Goal: Task Accomplishment & Management: Use online tool/utility

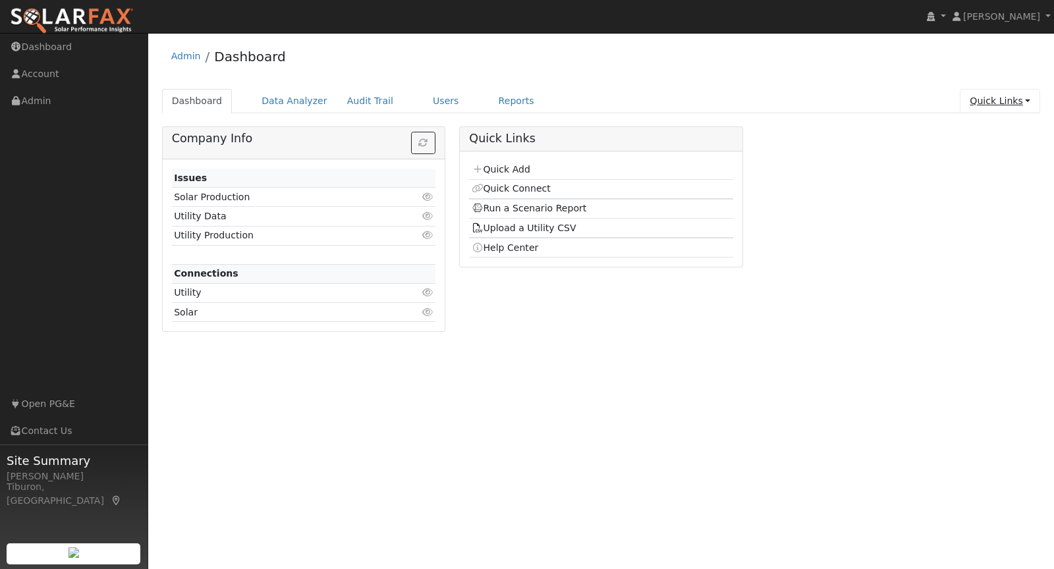
click at [1000, 97] on link "Quick Links" at bounding box center [1000, 101] width 80 height 24
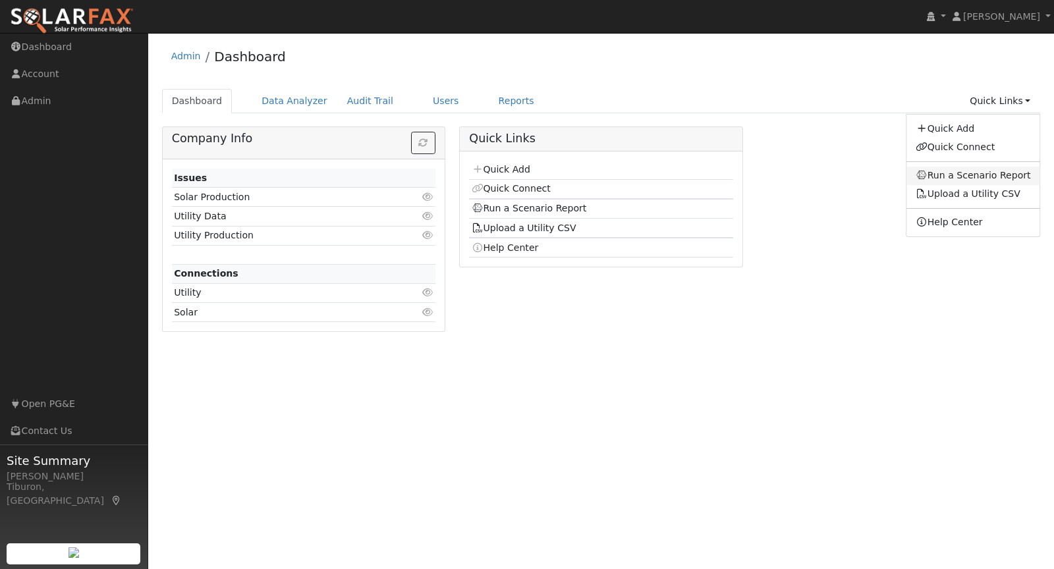
click at [979, 173] on link "Run a Scenario Report" at bounding box center [973, 176] width 134 height 18
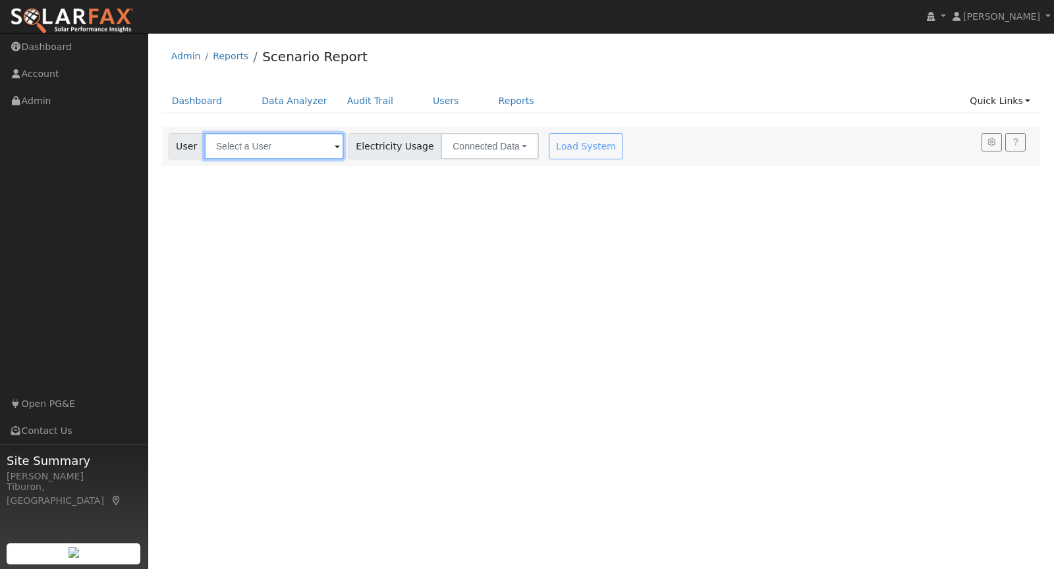
click at [252, 154] on input "text" at bounding box center [274, 146] width 140 height 26
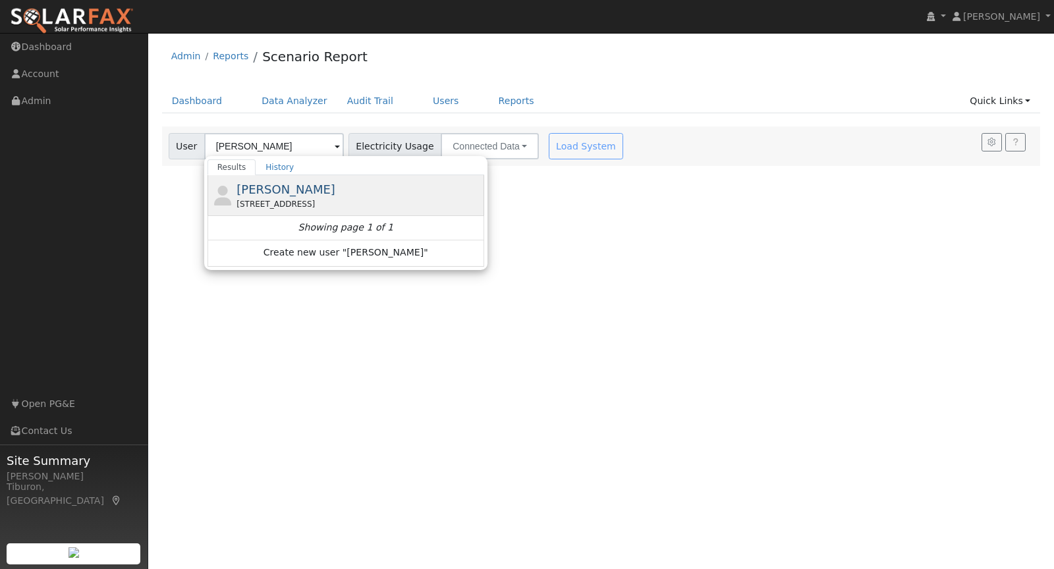
click at [279, 201] on div "16812 Orleans Street, Esparto, CA 95627" at bounding box center [358, 204] width 244 height 12
type input "Joshua Mash"
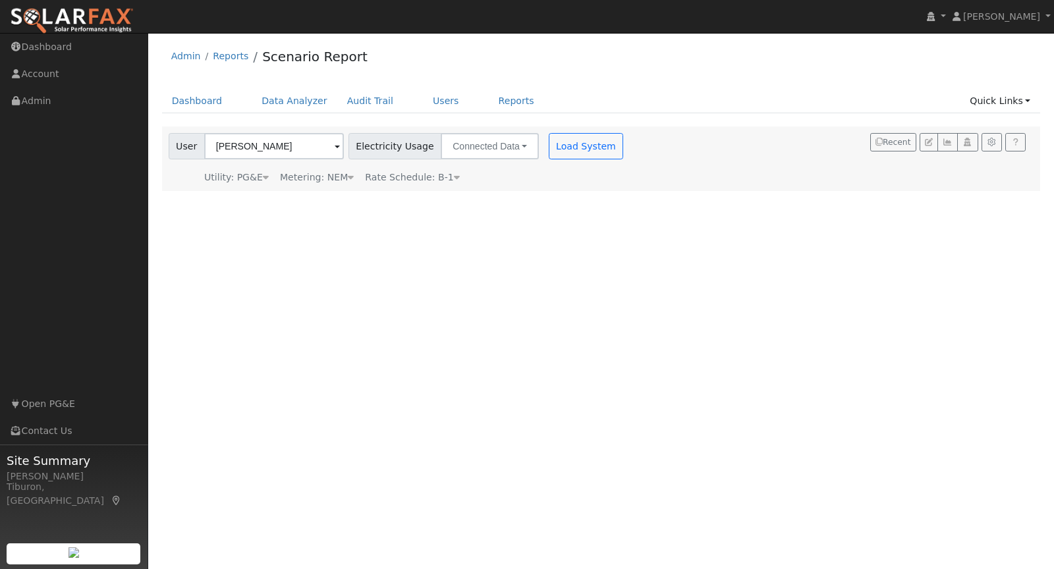
click at [329, 175] on div "Metering: NEM" at bounding box center [317, 178] width 74 height 14
click at [361, 198] on button "NEM" at bounding box center [381, 197] width 52 height 26
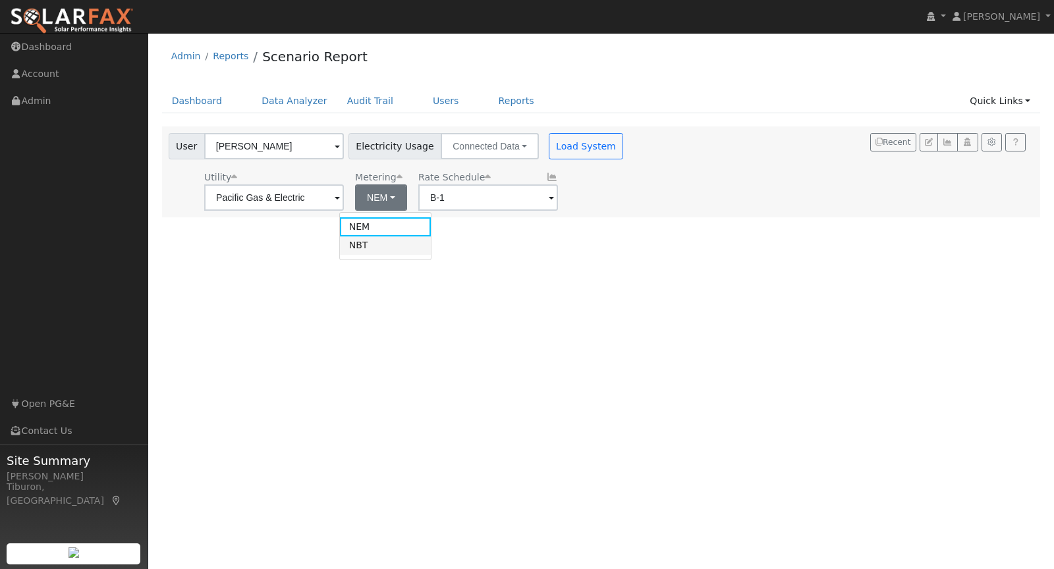
click at [376, 242] on link "NBT" at bounding box center [386, 245] width 92 height 18
type input "E-ELEC"
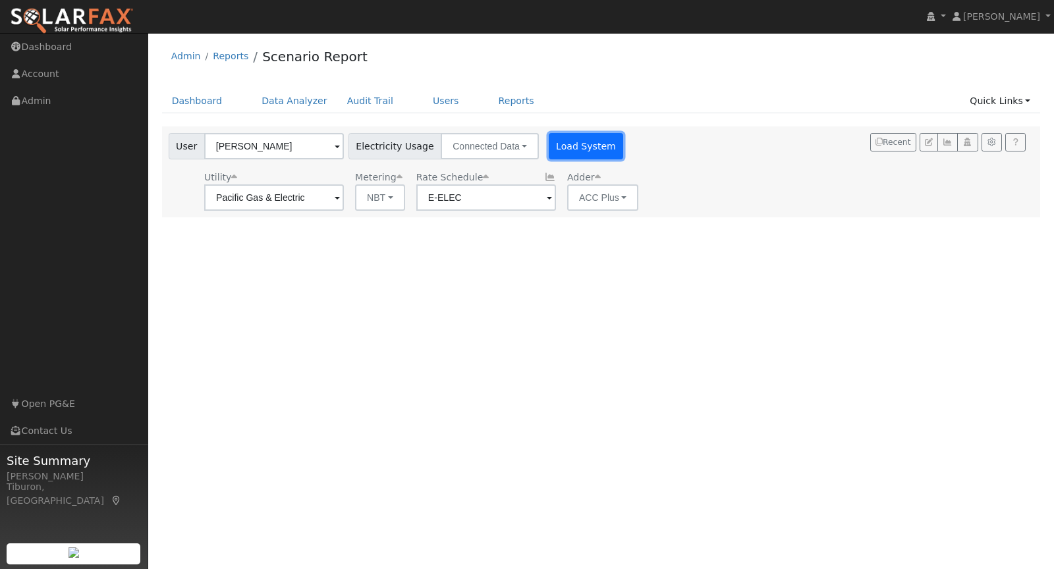
click at [569, 146] on button "Load System" at bounding box center [586, 146] width 75 height 26
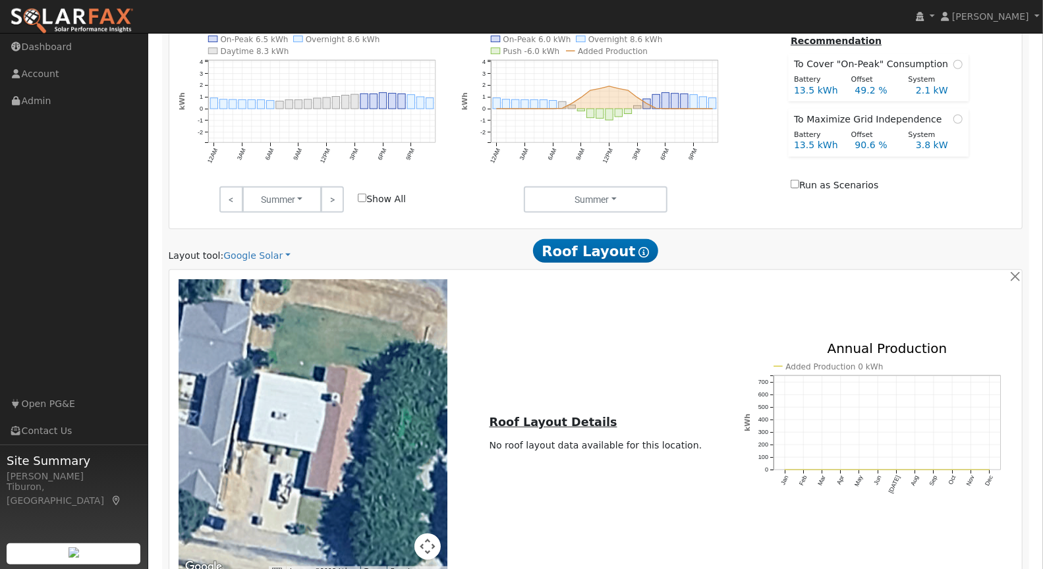
scroll to position [605, 0]
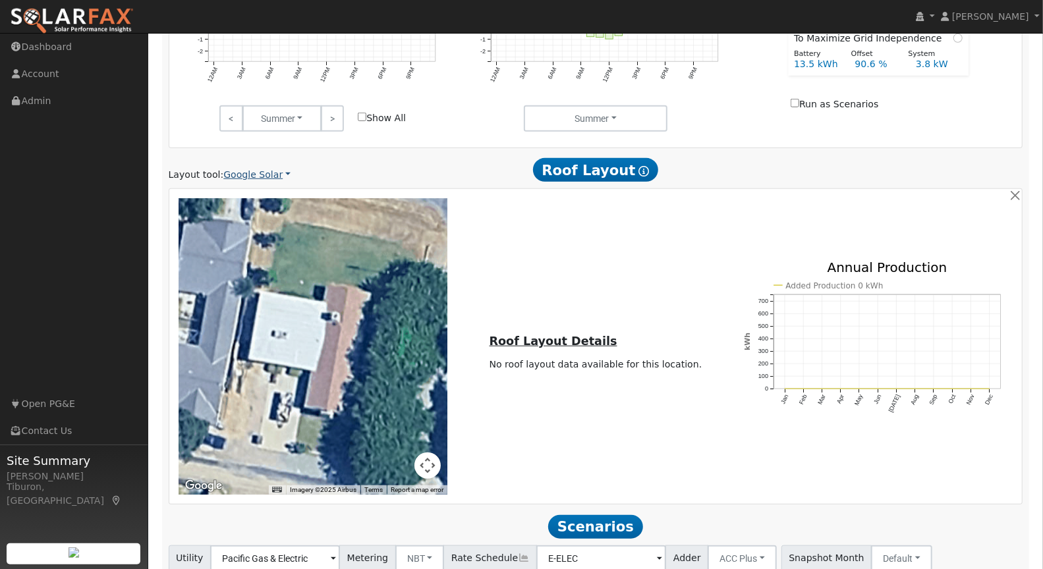
click at [263, 175] on link "Google Solar" at bounding box center [256, 175] width 67 height 14
click at [258, 233] on link "Aurora" at bounding box center [268, 234] width 92 height 18
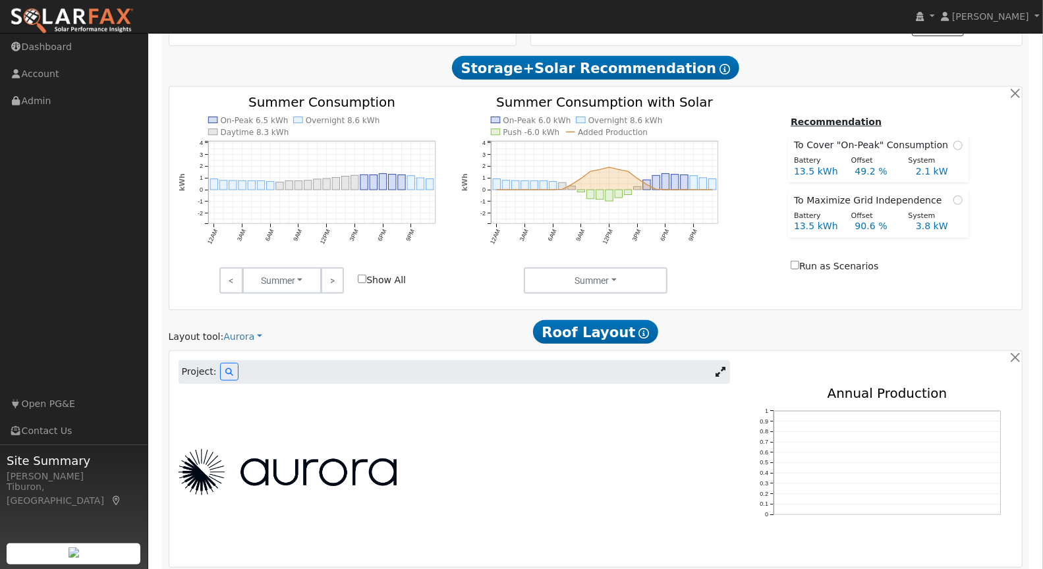
scroll to position [579, 0]
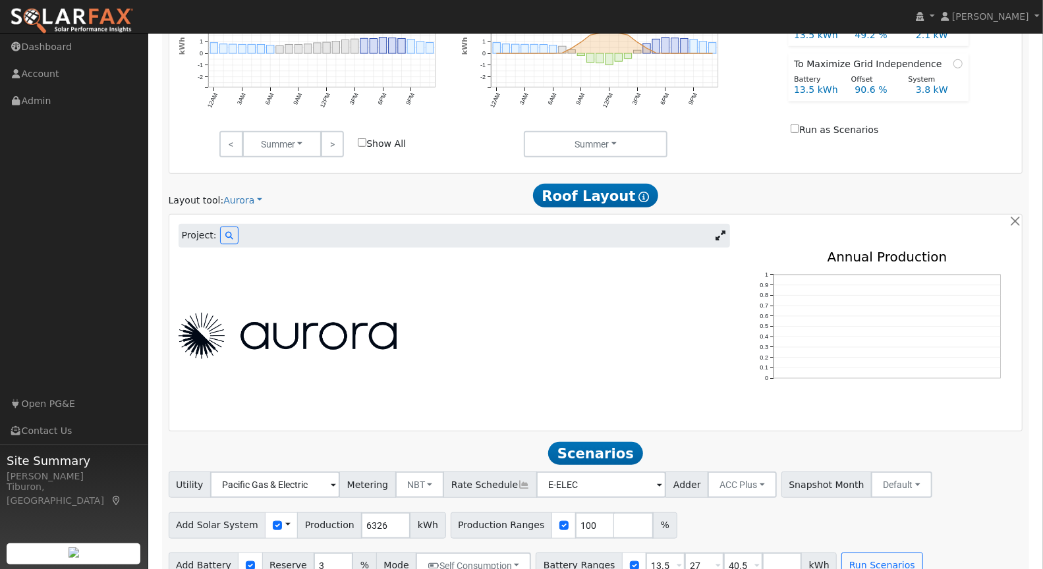
click at [711, 239] on link at bounding box center [720, 236] width 19 height 20
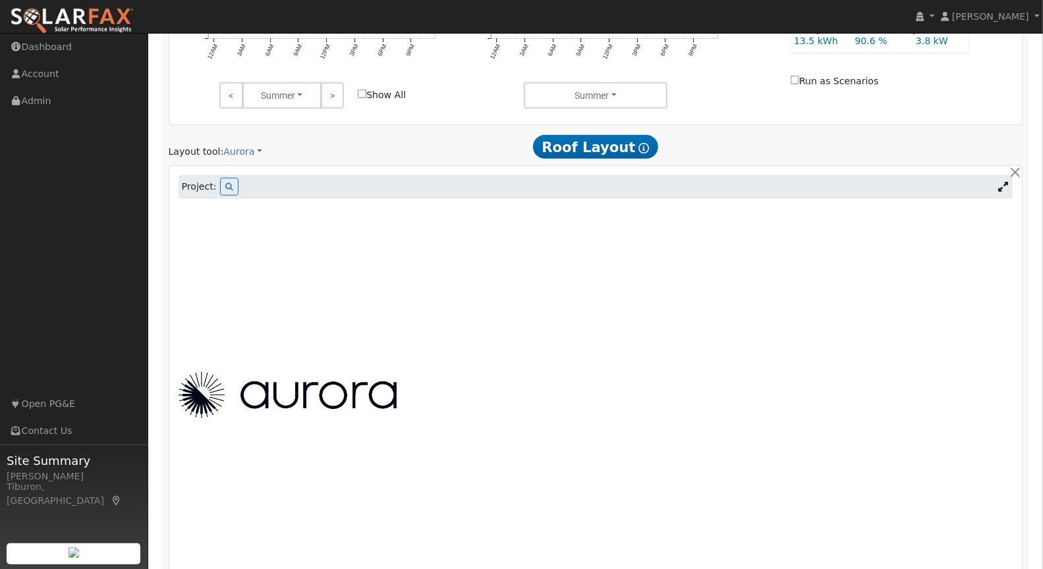
scroll to position [711, 0]
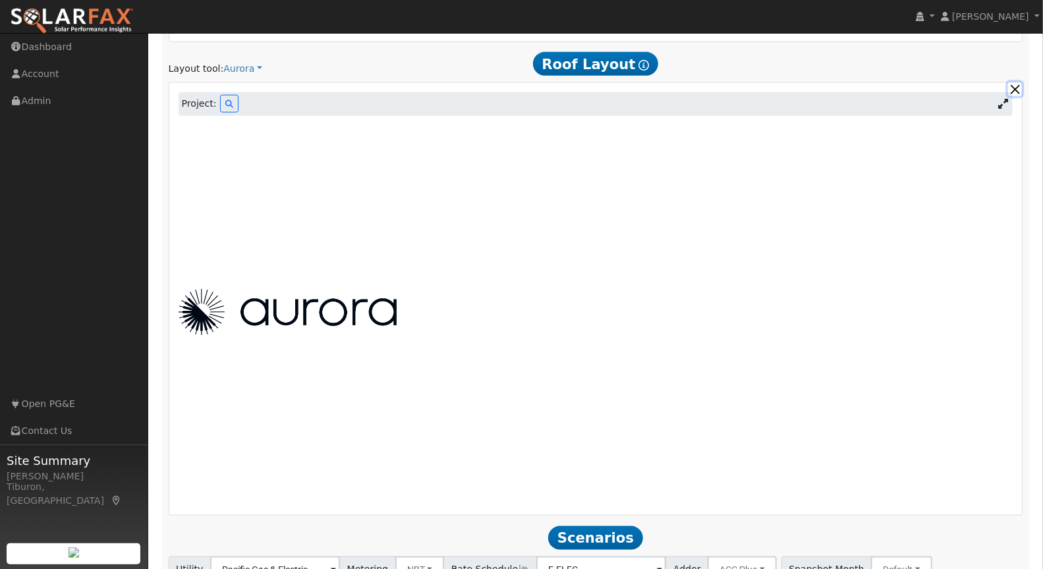
click at [1021, 84] on button "button" at bounding box center [1015, 89] width 14 height 14
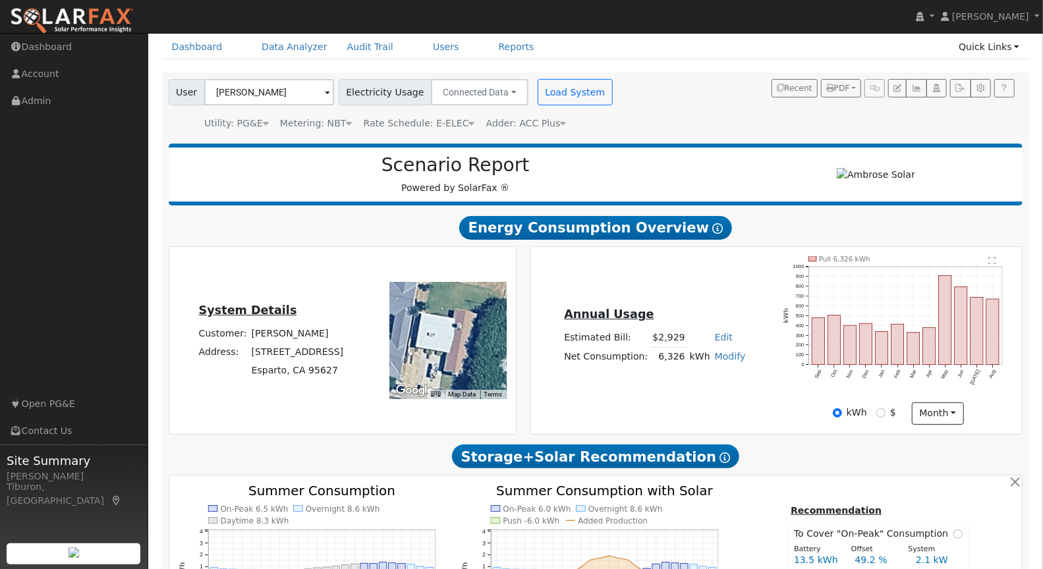
scroll to position [0, 0]
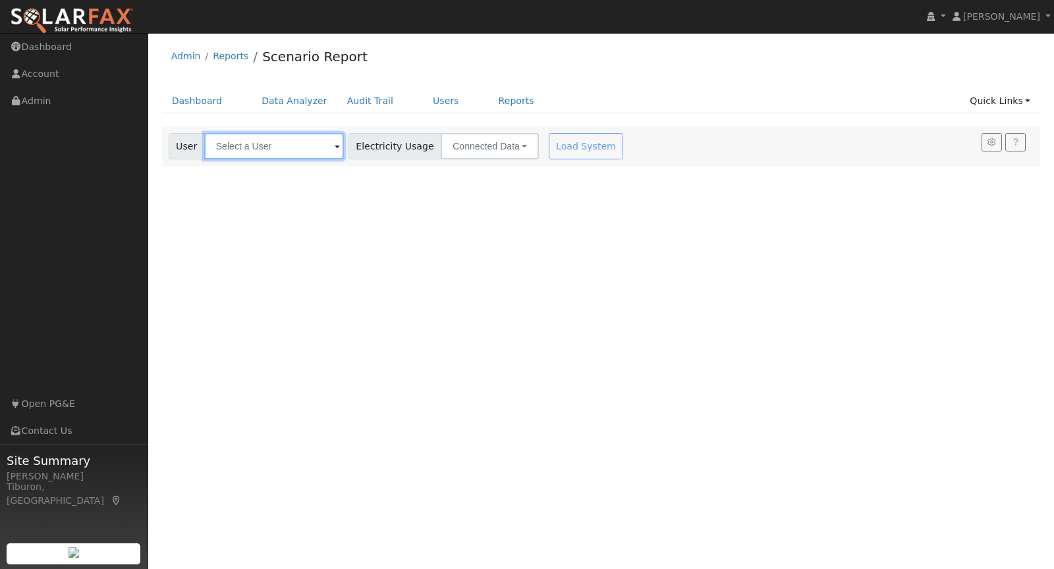
click at [276, 148] on input "text" at bounding box center [274, 146] width 140 height 26
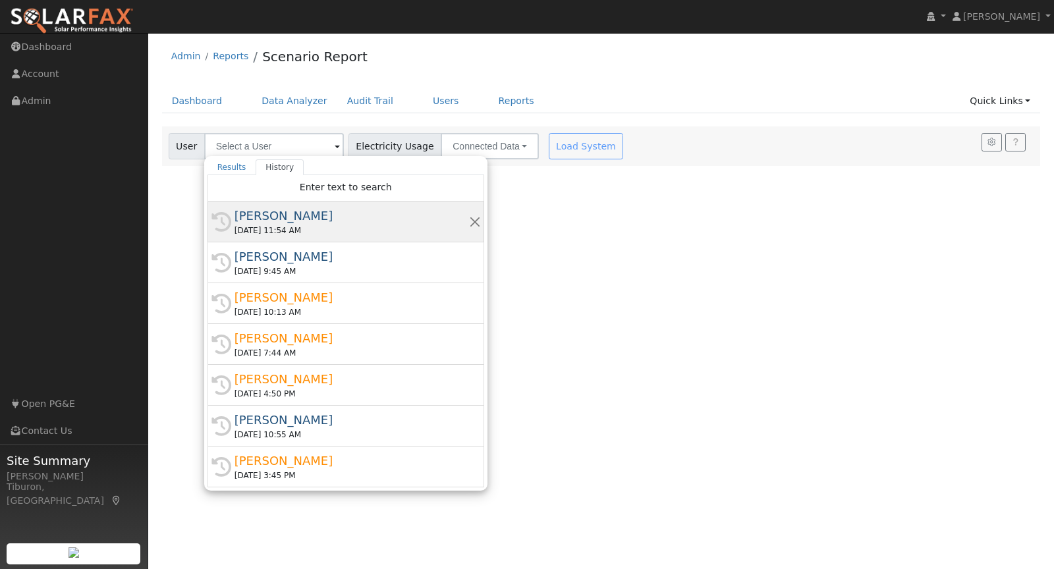
click at [277, 225] on div "09/26/2025 11:54 AM" at bounding box center [352, 231] width 235 height 12
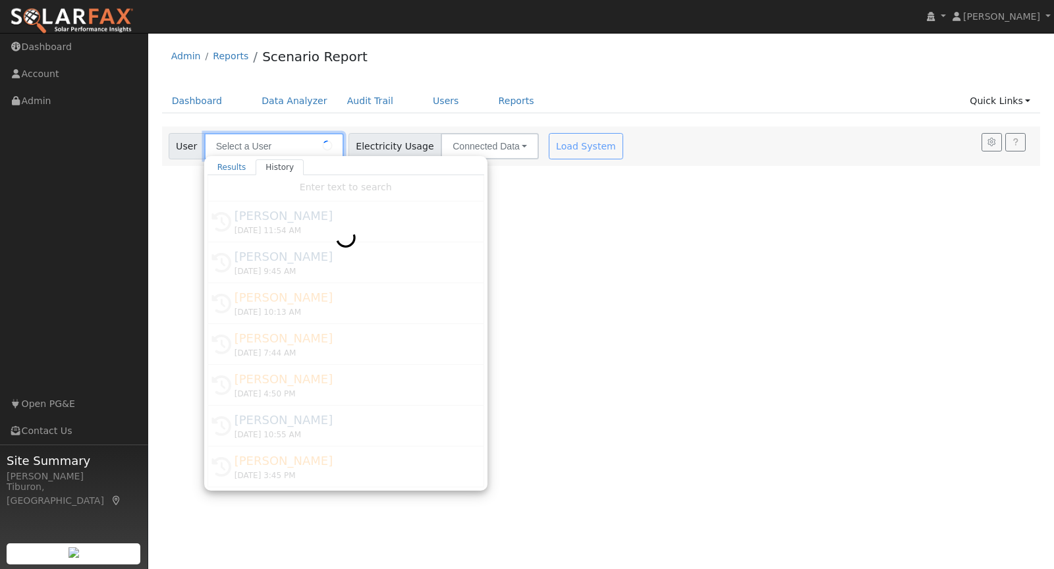
type input "Joshua Mash"
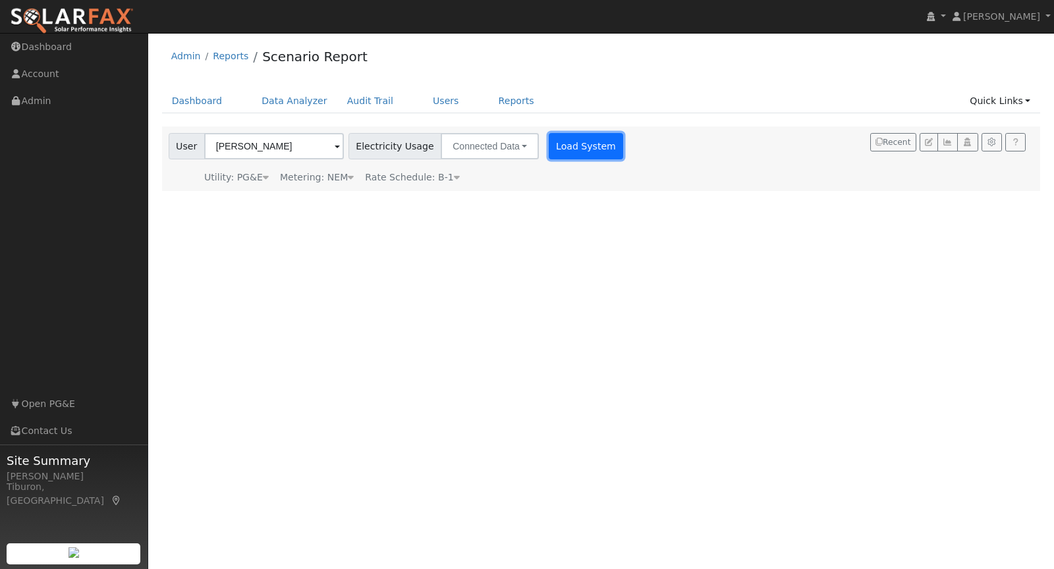
click at [564, 149] on button "Load System" at bounding box center [586, 146] width 75 height 26
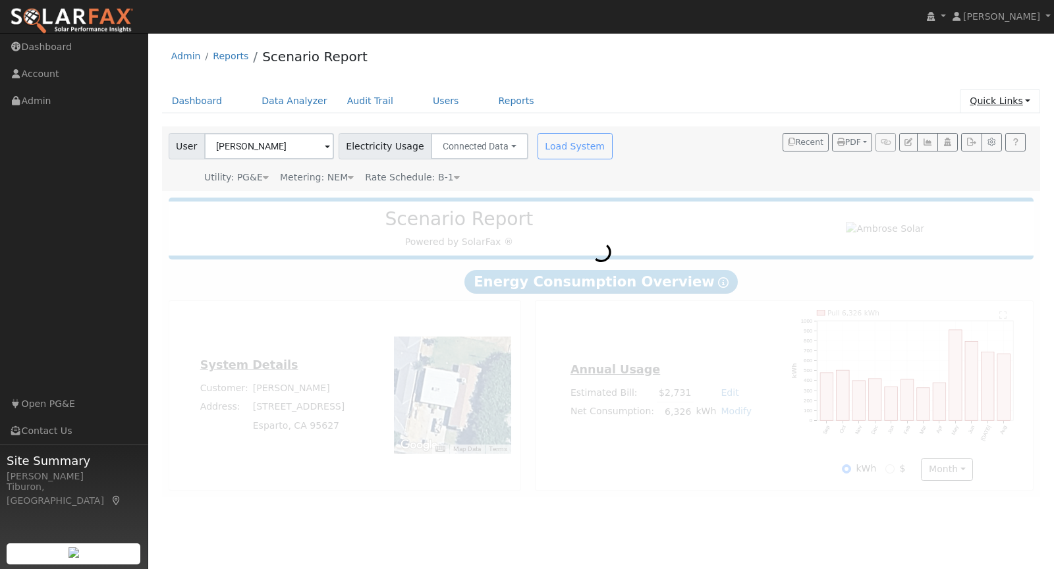
click at [989, 105] on link "Quick Links" at bounding box center [1000, 101] width 80 height 24
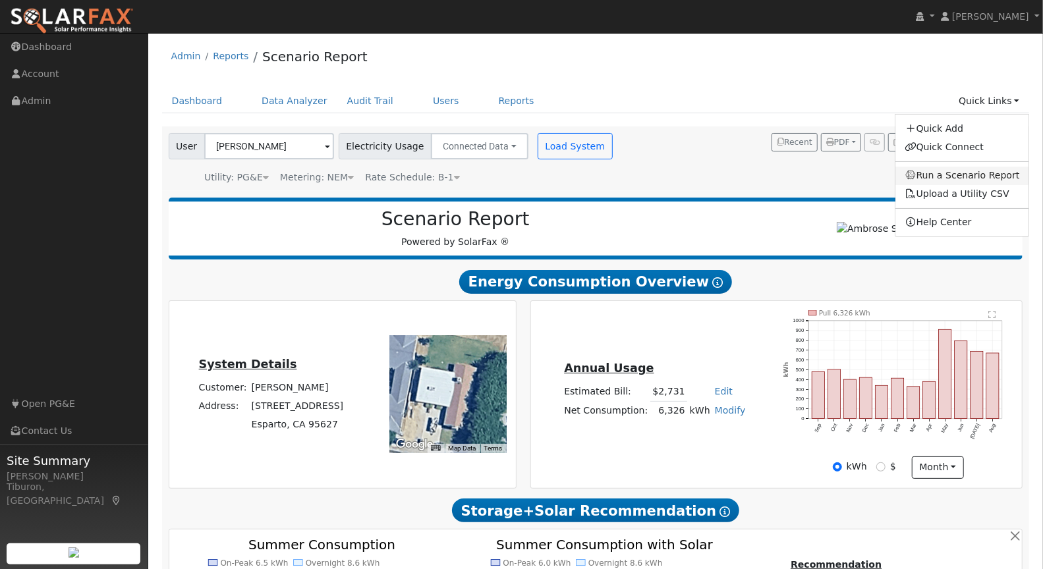
click at [968, 173] on link "Run a Scenario Report" at bounding box center [962, 176] width 134 height 18
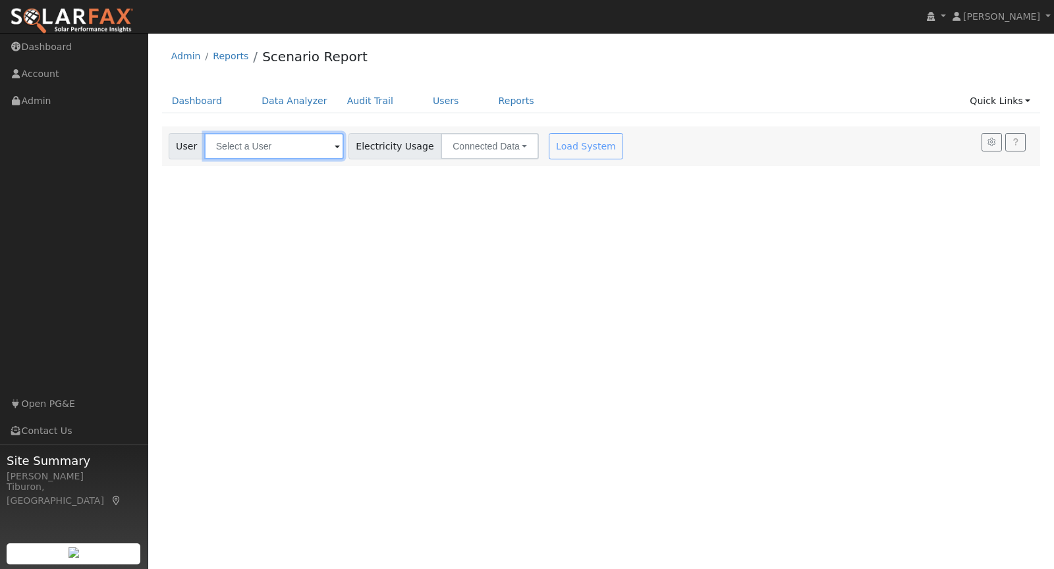
click at [265, 148] on input "text" at bounding box center [274, 146] width 140 height 26
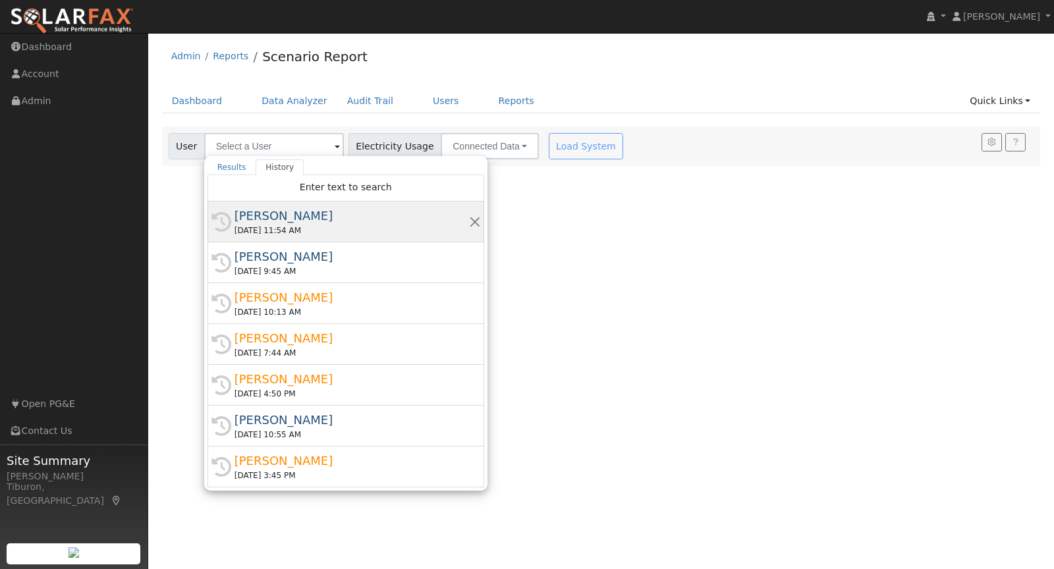
click at [286, 227] on div "09/26/2025 11:54 AM" at bounding box center [352, 231] width 235 height 12
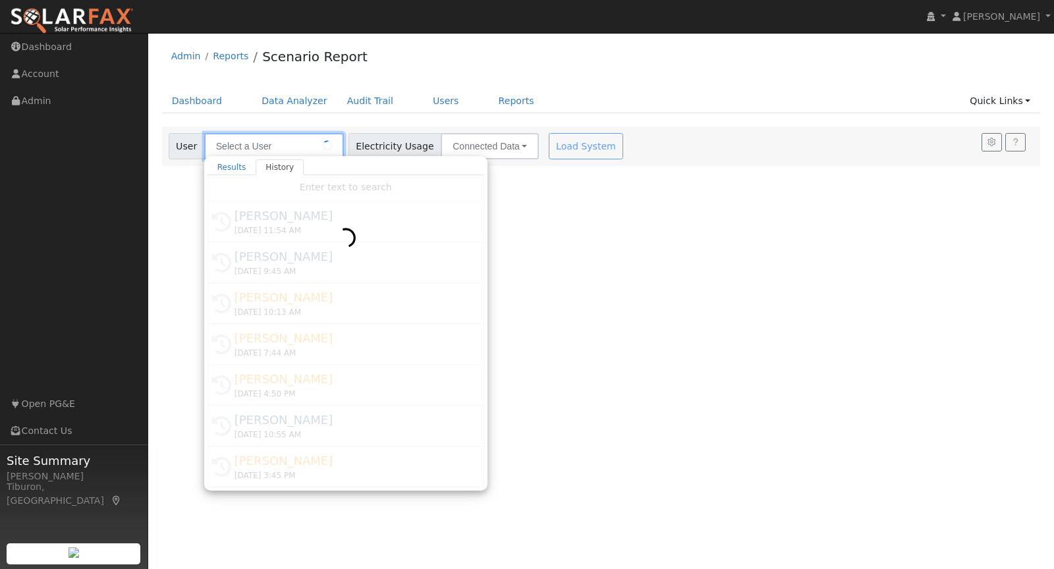
type input "Joshua Mash"
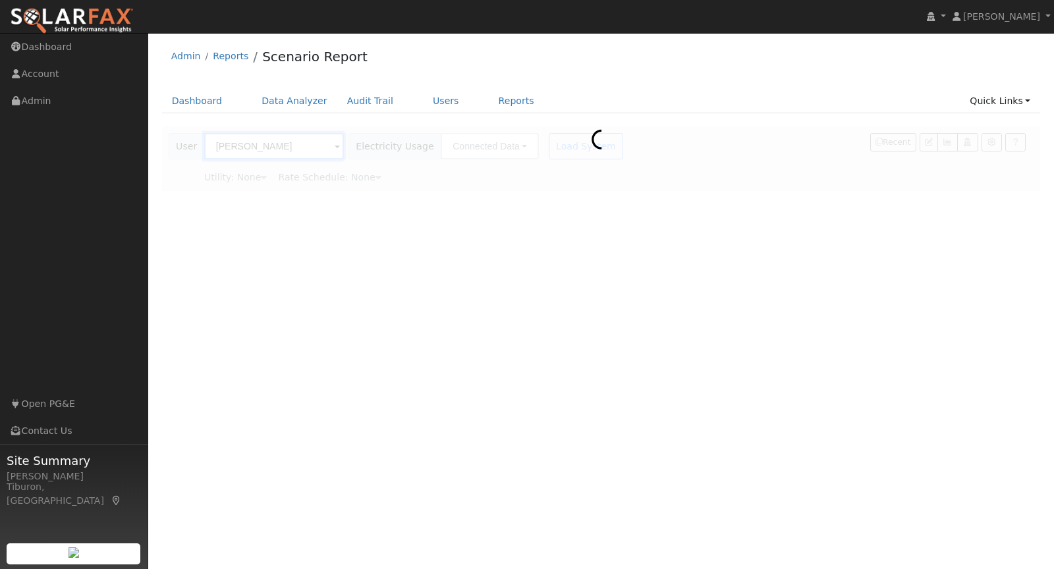
type input "Pacific Gas & Electric"
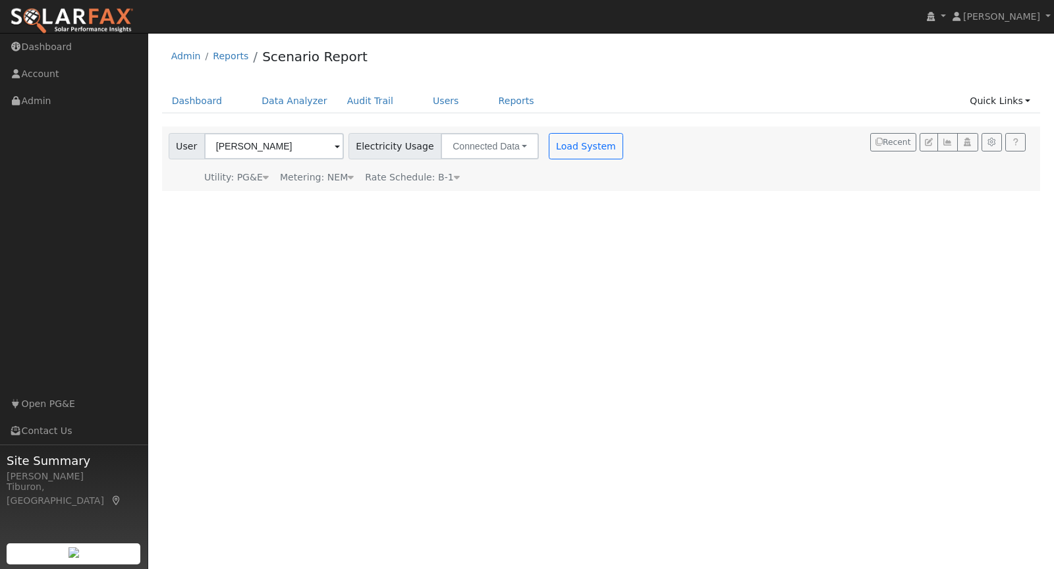
click at [337, 177] on div "Metering: NEM" at bounding box center [317, 178] width 74 height 14
click at [364, 195] on button "NEM" at bounding box center [381, 197] width 52 height 26
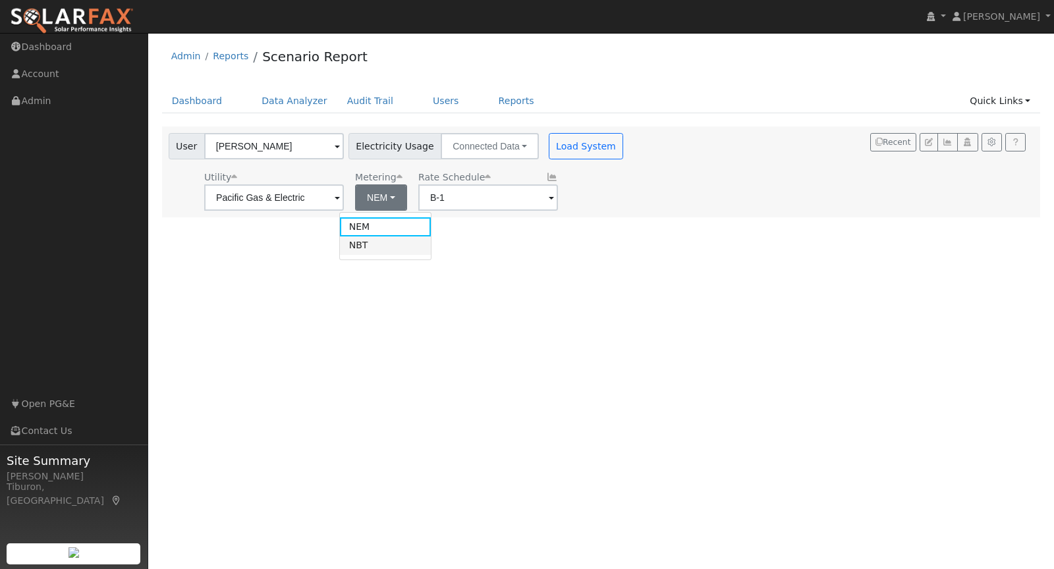
click at [375, 244] on link "NBT" at bounding box center [386, 245] width 92 height 18
type input "E-ELEC"
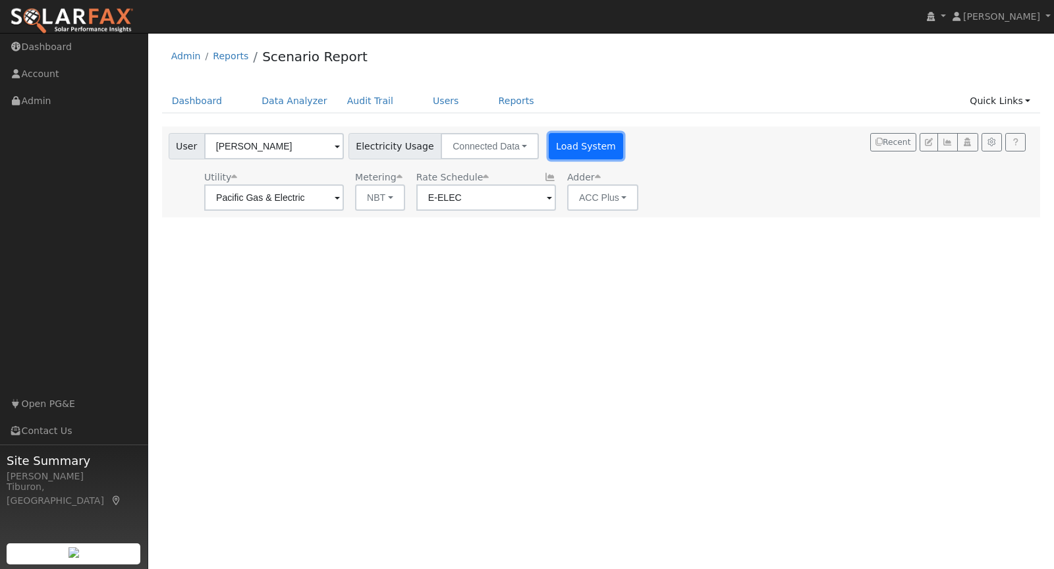
click at [559, 150] on button "Load System" at bounding box center [586, 146] width 75 height 26
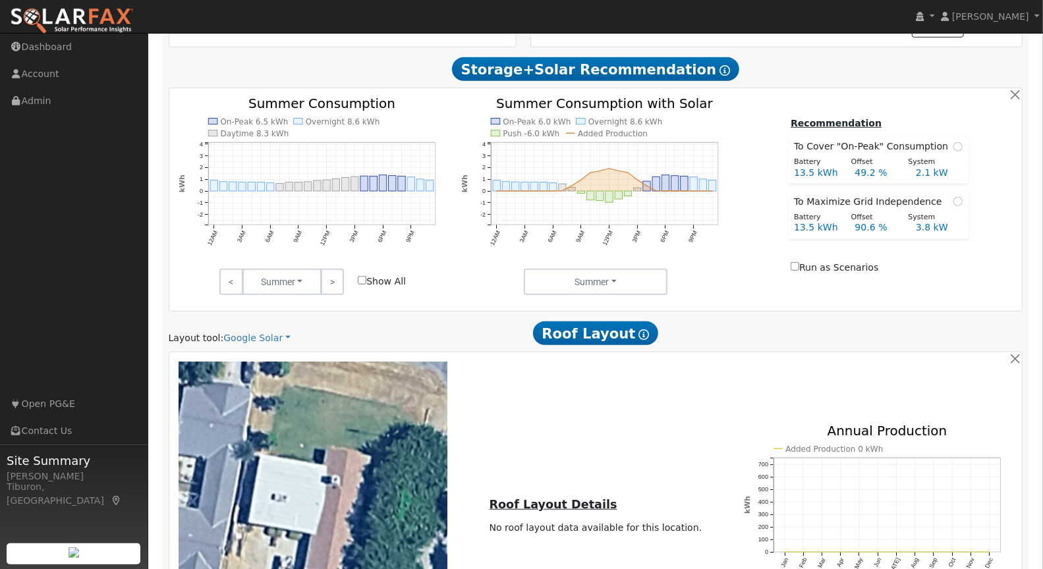
scroll to position [525, 0]
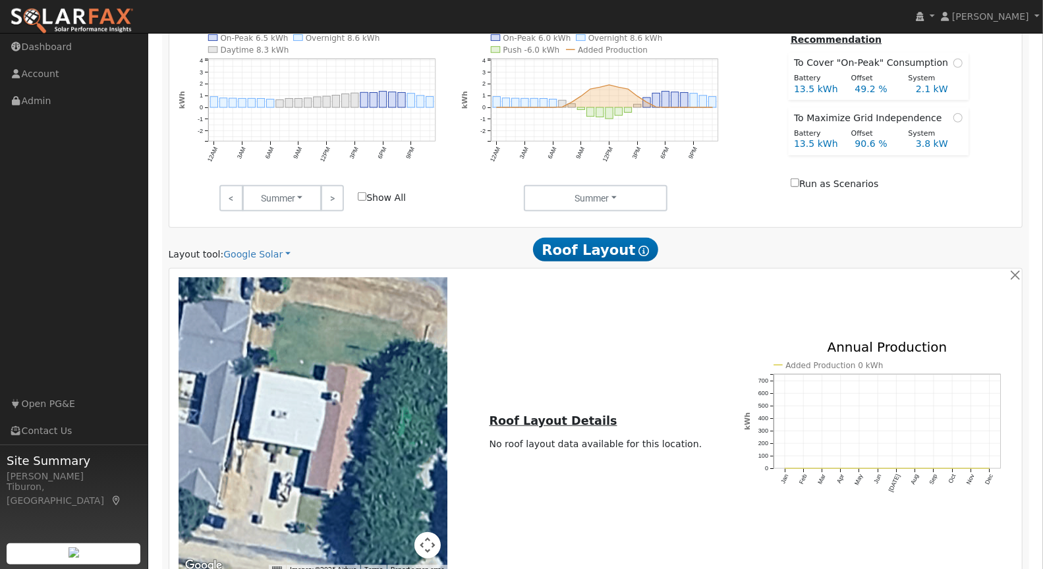
click at [258, 269] on div "← Move left → Move right ↑ Move up ↓ Move down + Zoom in - Zoom out Home Jump l…" at bounding box center [595, 426] width 853 height 315
click at [255, 258] on link "Google Solar" at bounding box center [256, 255] width 67 height 14
click at [258, 314] on link "Aurora" at bounding box center [268, 313] width 92 height 18
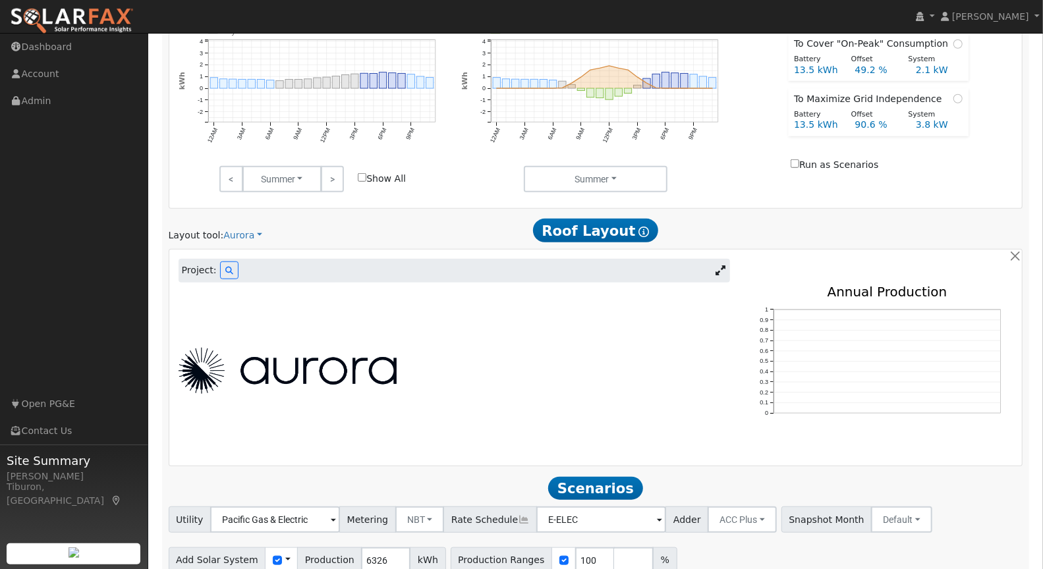
scroll to position [599, 0]
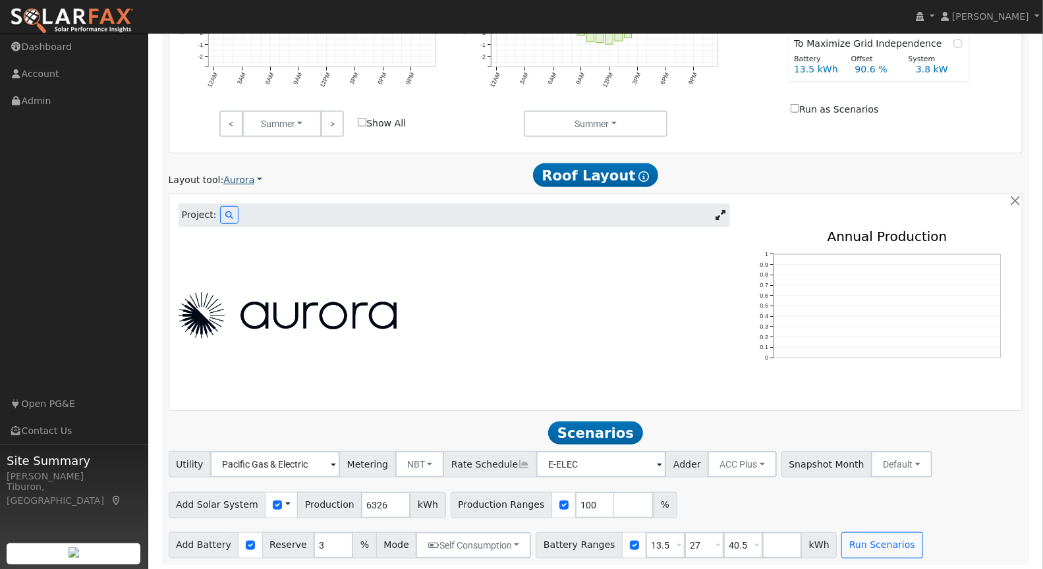
click at [232, 178] on link "Aurora" at bounding box center [242, 180] width 39 height 14
click at [262, 196] on link "Google Solar" at bounding box center [268, 202] width 92 height 18
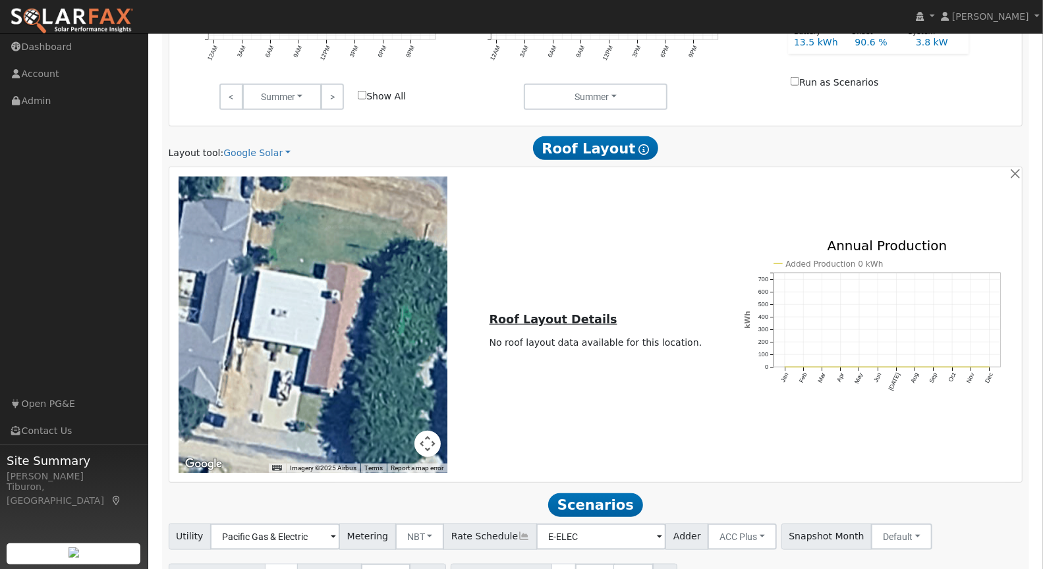
scroll to position [627, 0]
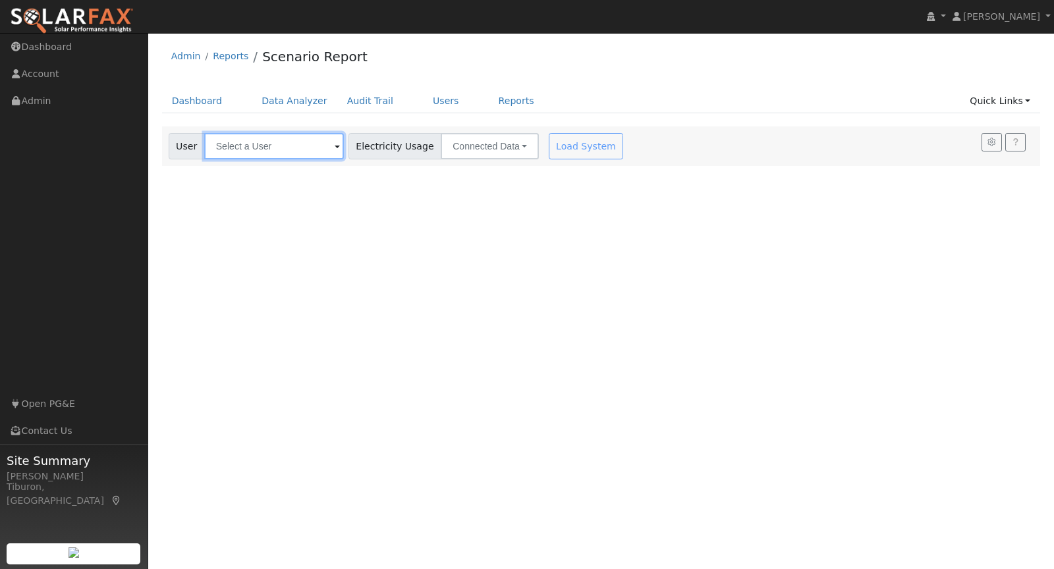
click at [297, 150] on input "text" at bounding box center [274, 146] width 140 height 26
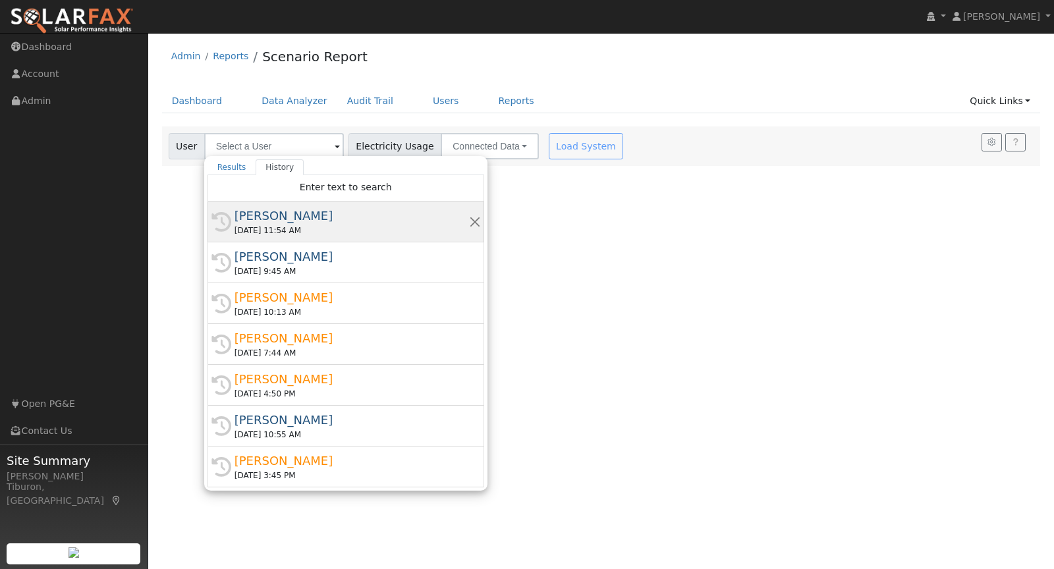
click at [288, 225] on div "[DATE] 11:54 AM" at bounding box center [352, 231] width 235 height 12
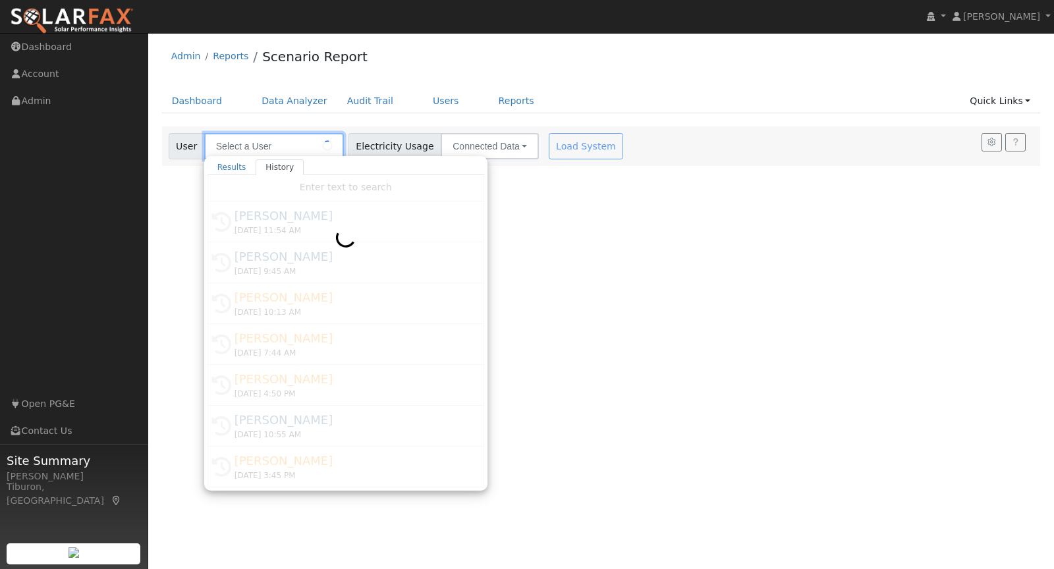
type input "[PERSON_NAME]"
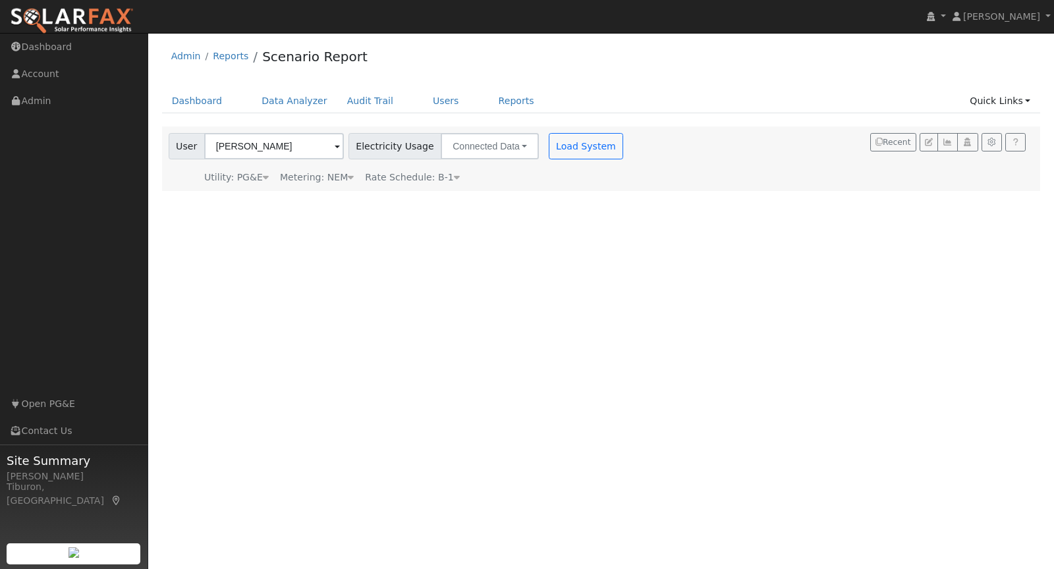
click at [339, 177] on div "Metering: NEM" at bounding box center [317, 178] width 74 height 14
click at [366, 195] on button "NEM" at bounding box center [381, 197] width 52 height 26
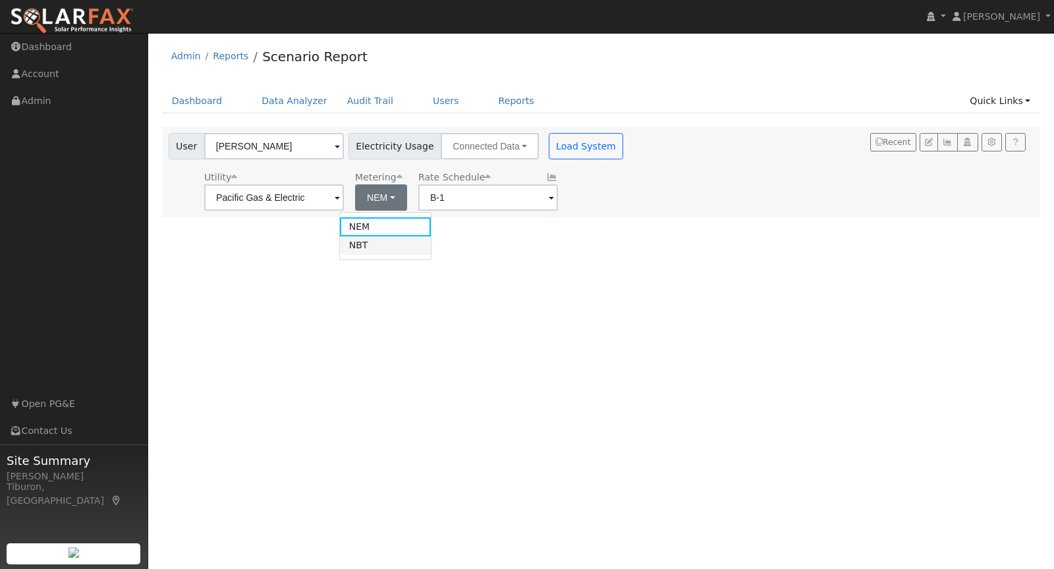
click at [379, 240] on link "NBT" at bounding box center [386, 245] width 92 height 18
type input "E-ELEC"
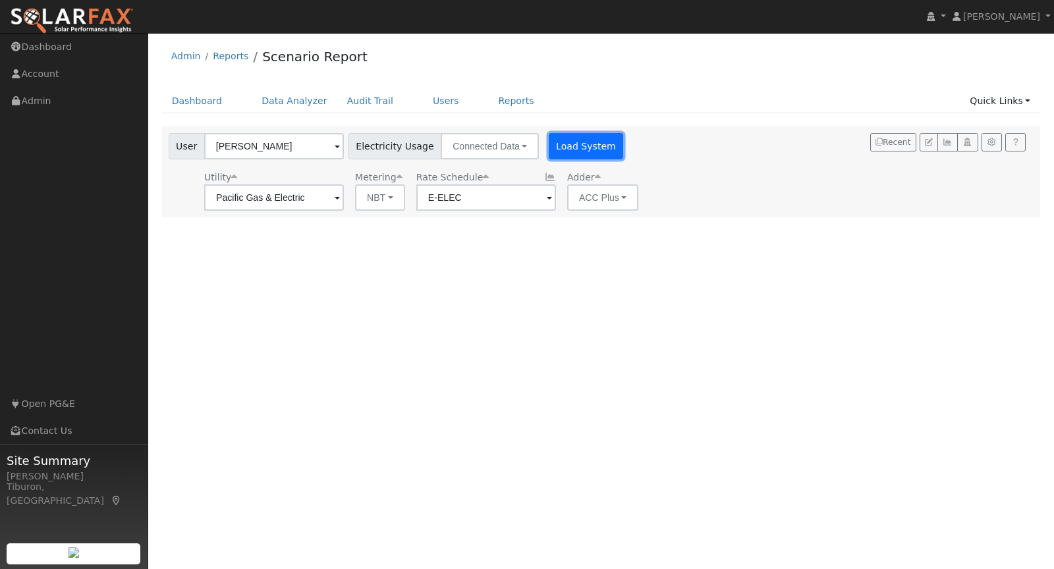
click at [584, 140] on button "Load System" at bounding box center [586, 146] width 75 height 26
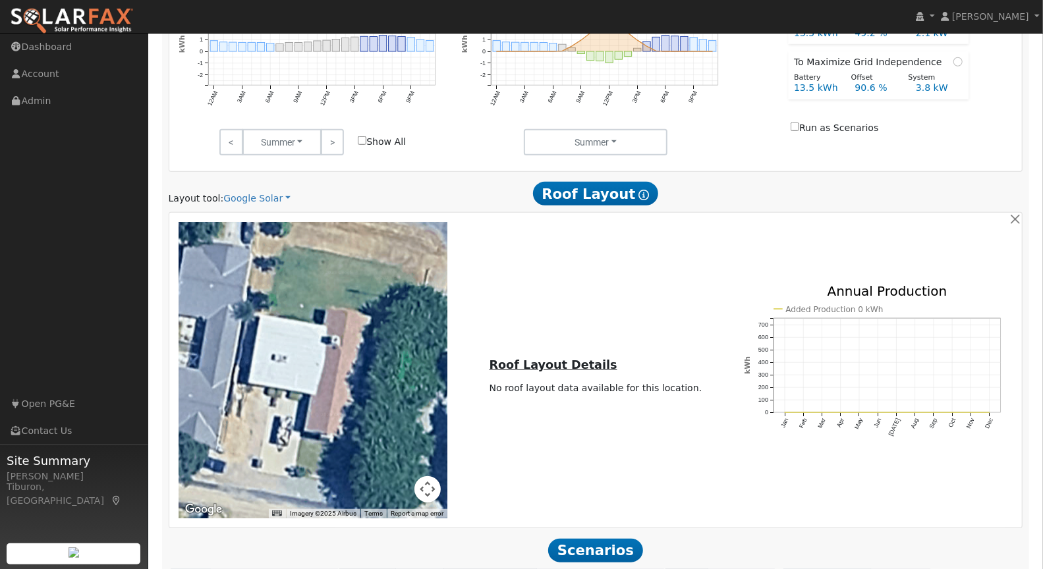
scroll to position [582, 0]
click at [255, 194] on link "Google Solar" at bounding box center [256, 198] width 67 height 14
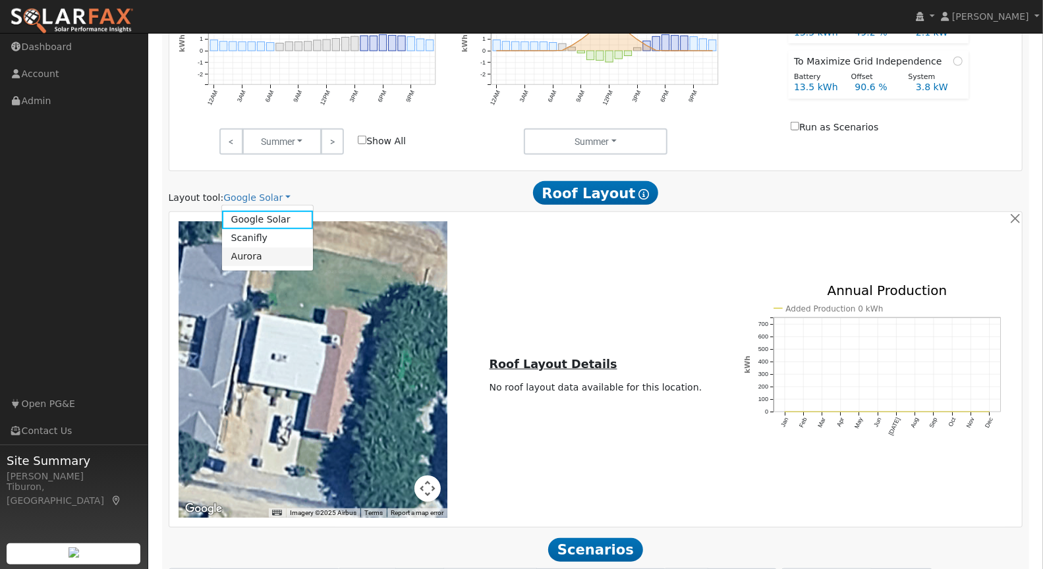
click at [251, 256] on link "Aurora" at bounding box center [268, 257] width 92 height 18
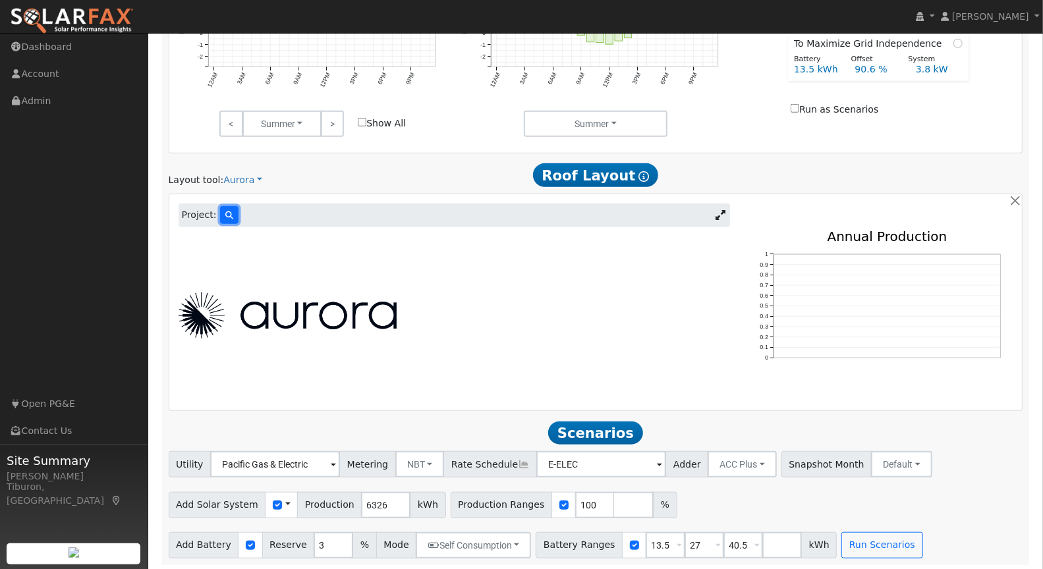
click at [229, 211] on icon at bounding box center [229, 215] width 8 height 8
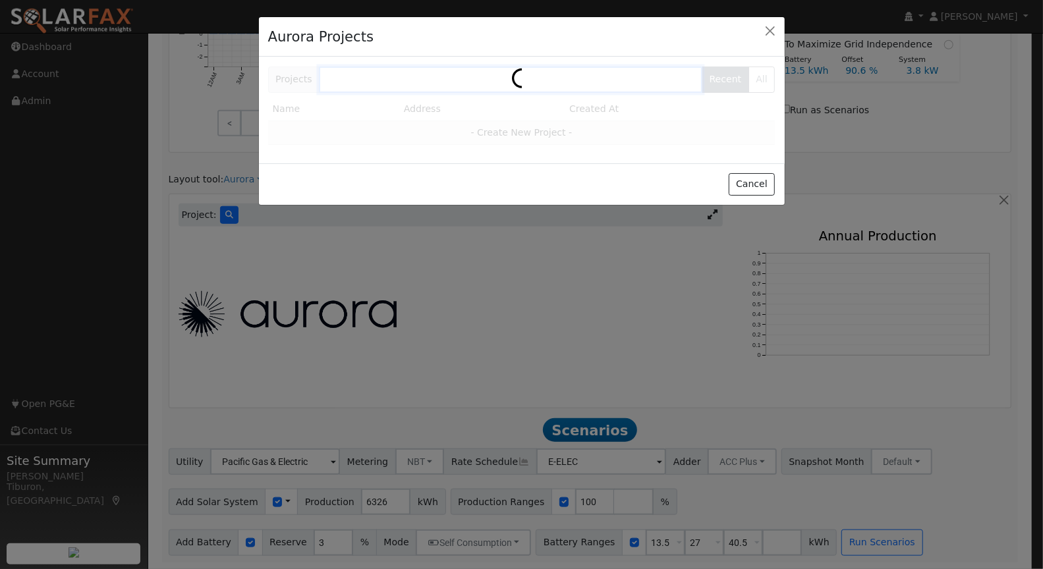
scroll to position [599, 0]
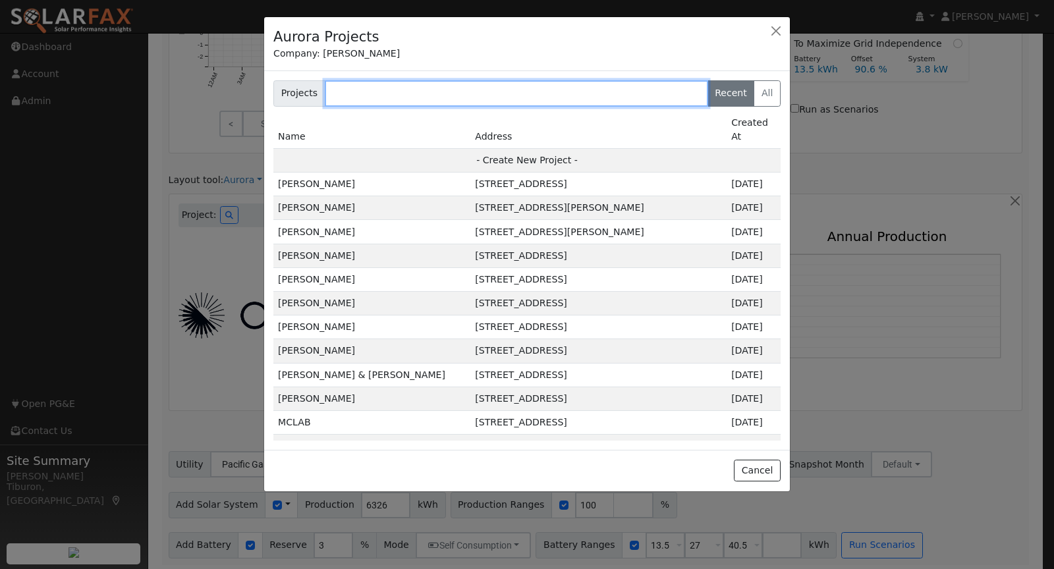
click at [383, 93] on input "text" at bounding box center [516, 93] width 383 height 26
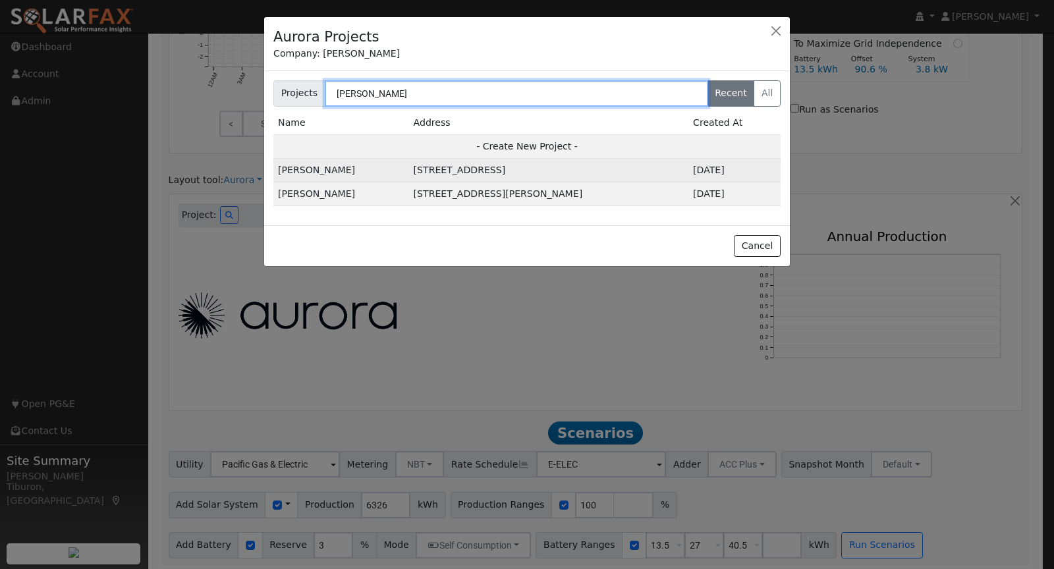
type input "[PERSON_NAME]"
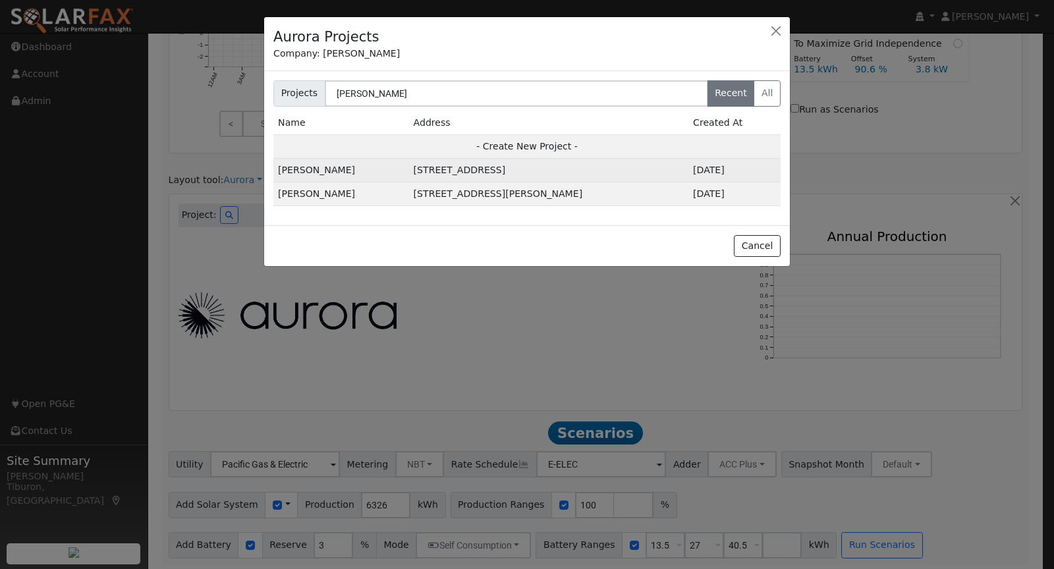
click at [481, 168] on td "[STREET_ADDRESS]" at bounding box center [548, 171] width 279 height 24
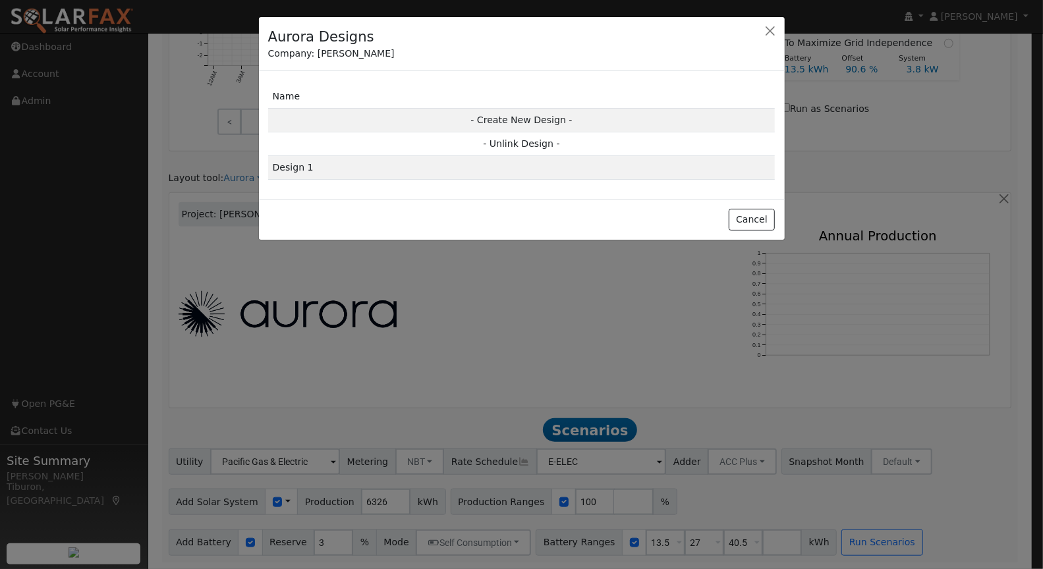
scroll to position [600, 0]
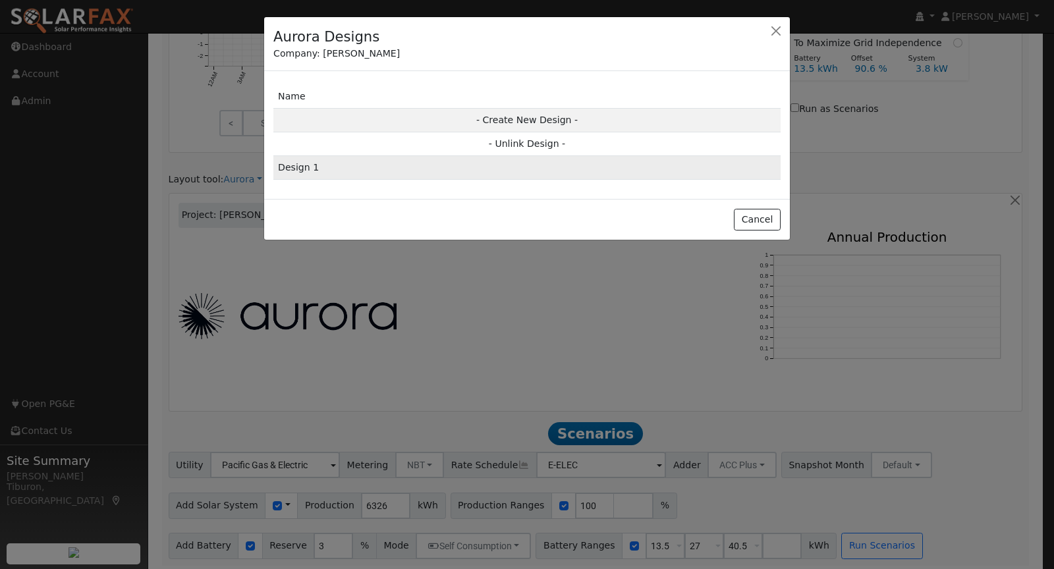
click at [535, 167] on td "Design 1" at bounding box center [526, 168] width 507 height 24
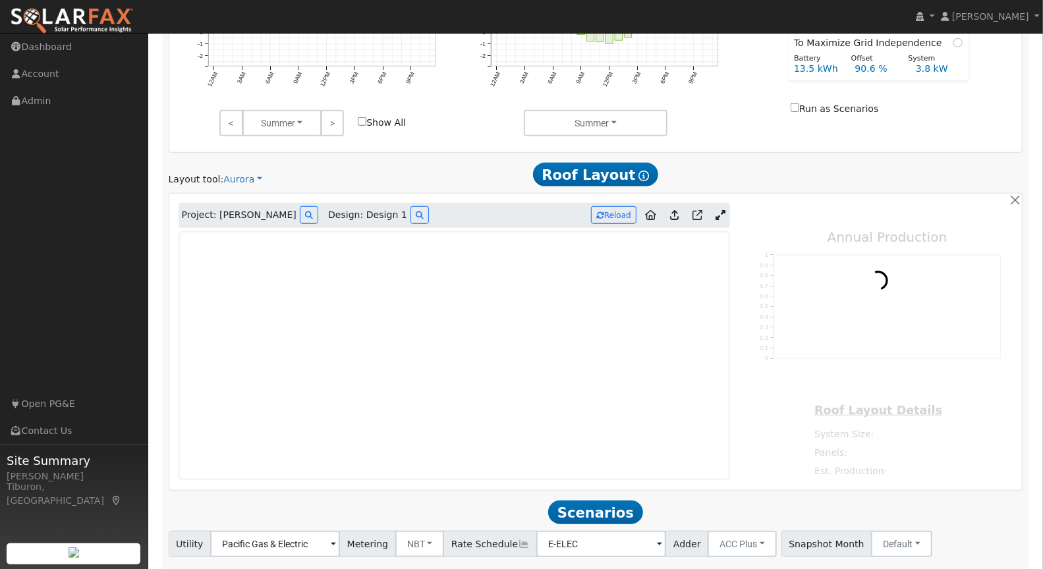
type input "13730"
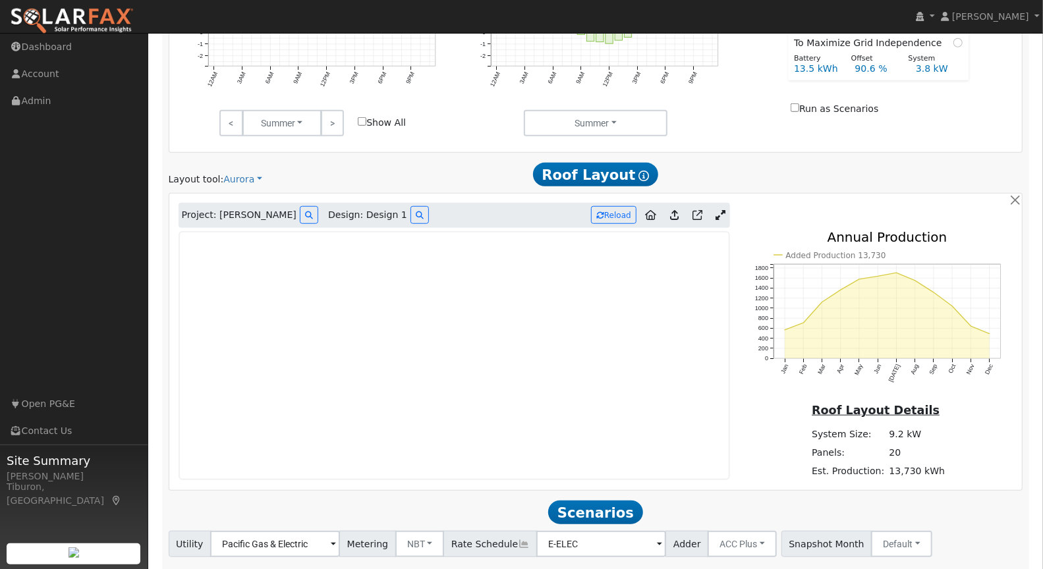
click at [722, 213] on icon at bounding box center [720, 215] width 10 height 10
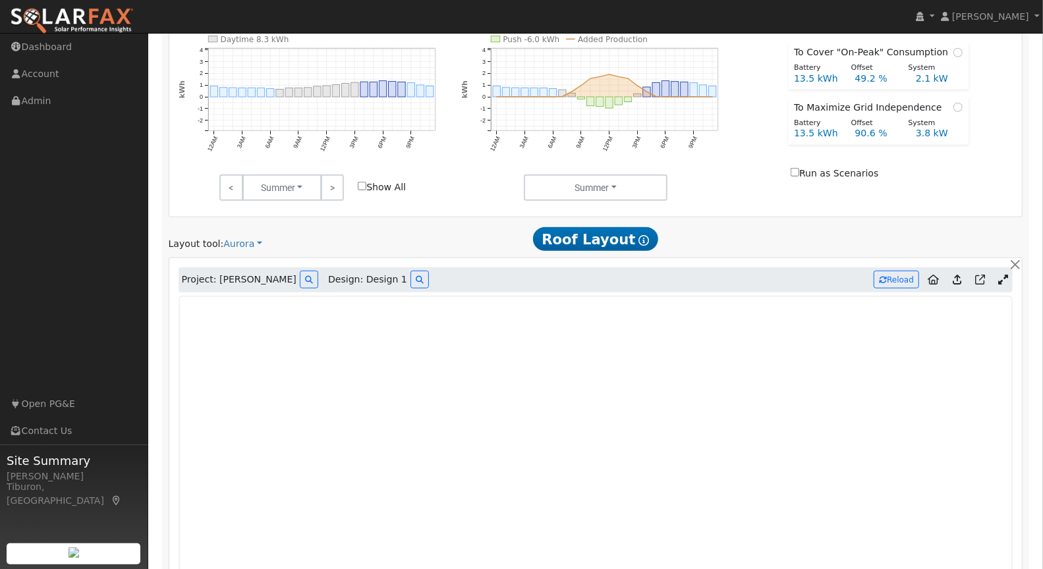
scroll to position [610, 0]
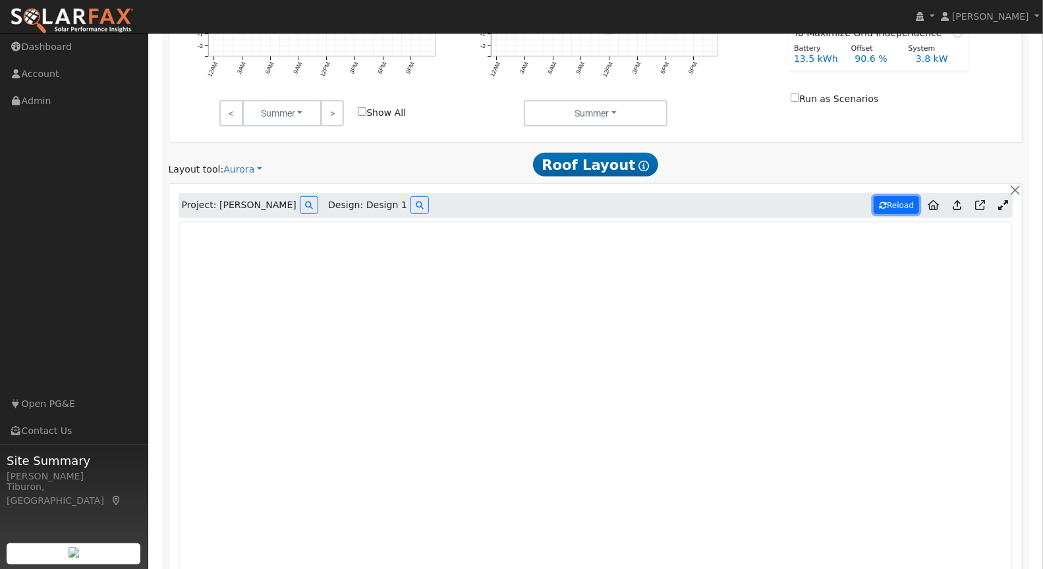
click at [891, 199] on button "Reload" at bounding box center [896, 205] width 45 height 18
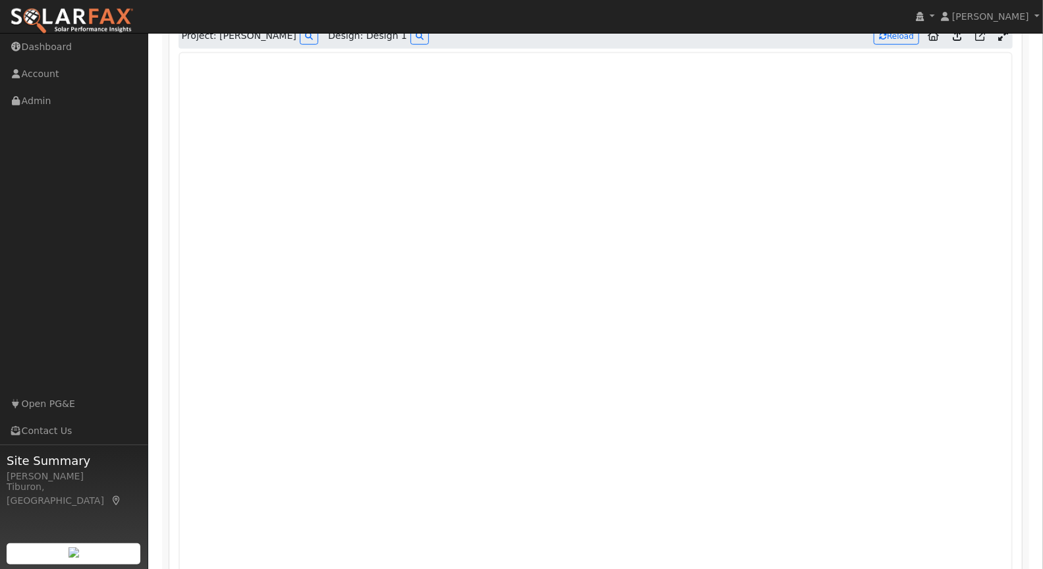
scroll to position [779, 0]
click at [1024, 312] on div "Project: [PERSON_NAME] Design: Design 1 Reload Roof Layout Details System Size:…" at bounding box center [595, 310] width 868 height 592
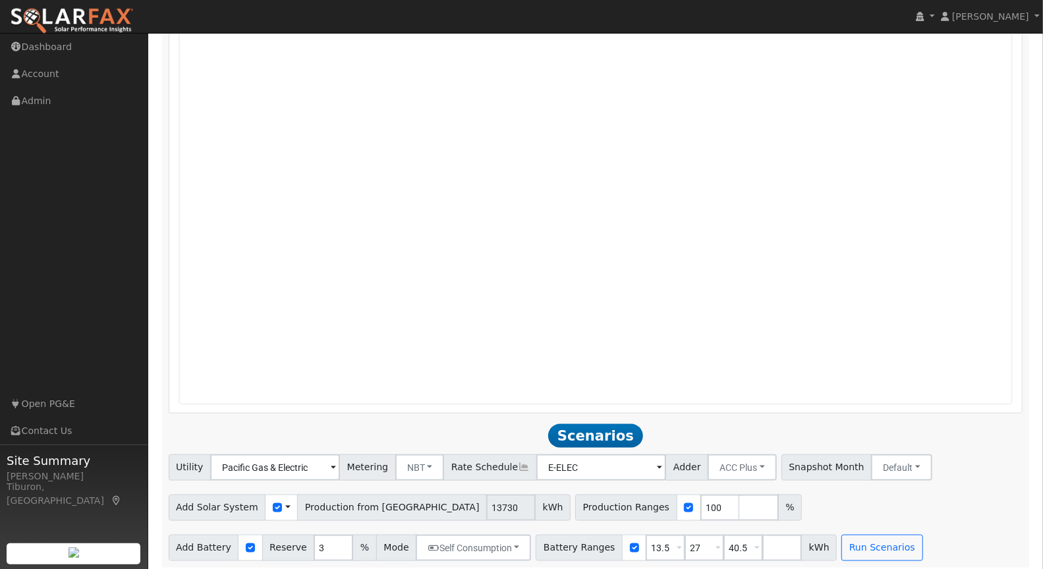
scroll to position [974, 0]
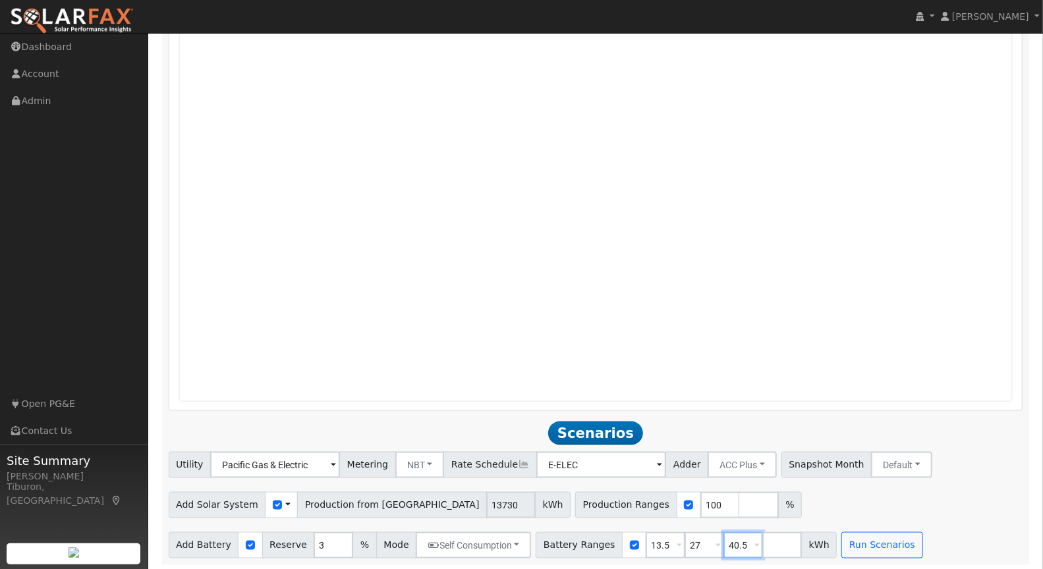
drag, startPoint x: 730, startPoint y: 541, endPoint x: 690, endPoint y: 538, distance: 40.4
click at [694, 541] on div "Battery Ranges 13.5 Overrides Reserve % Mode None None Self Consumption Peak Sa…" at bounding box center [686, 545] width 301 height 26
click at [273, 501] on input "checkbox" at bounding box center [277, 505] width 9 height 9
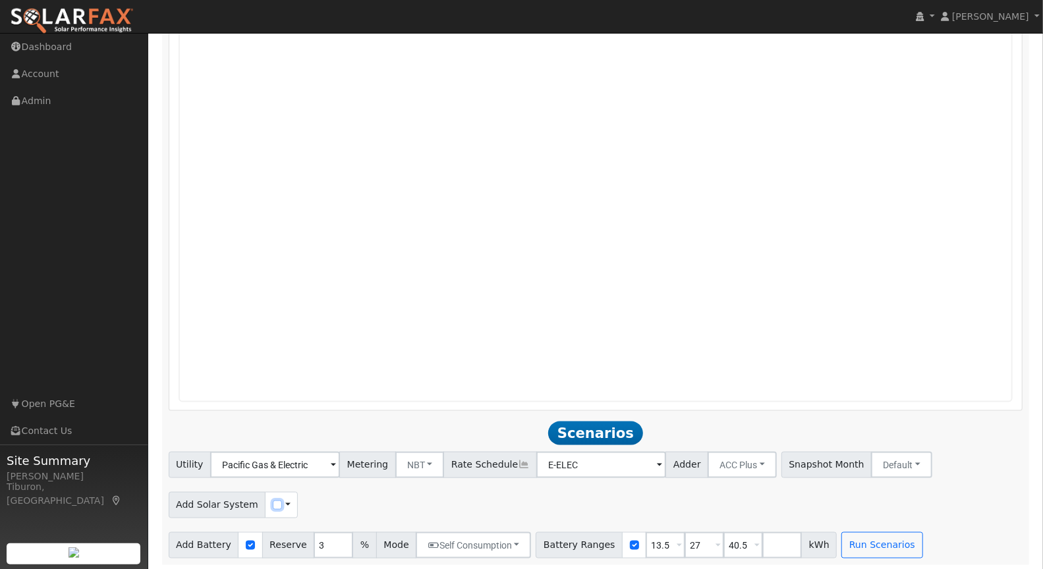
click at [273, 501] on input "checkbox" at bounding box center [277, 505] width 9 height 9
checkbox input "true"
drag, startPoint x: 381, startPoint y: 502, endPoint x: 328, endPoint y: 380, distance: 132.8
click at [332, 492] on div "Add Solar System Use CSV Data Production 6326 kWh" at bounding box center [307, 505] width 277 height 26
type input "6861"
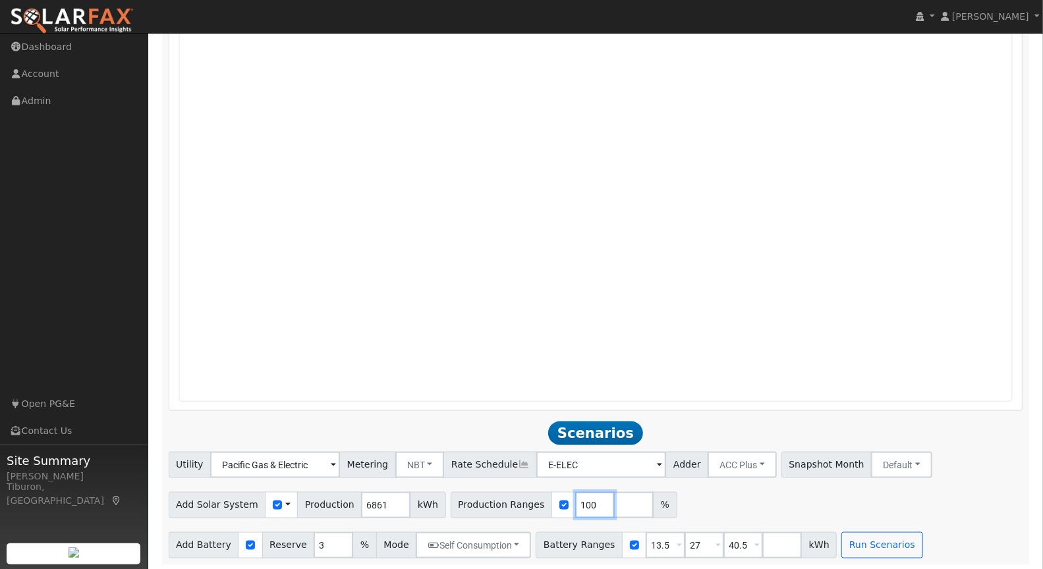
drag, startPoint x: 577, startPoint y: 506, endPoint x: 542, endPoint y: 499, distance: 35.5
click at [542, 499] on div "Production Ranges 100 %" at bounding box center [564, 505] width 227 height 26
type input "200.12"
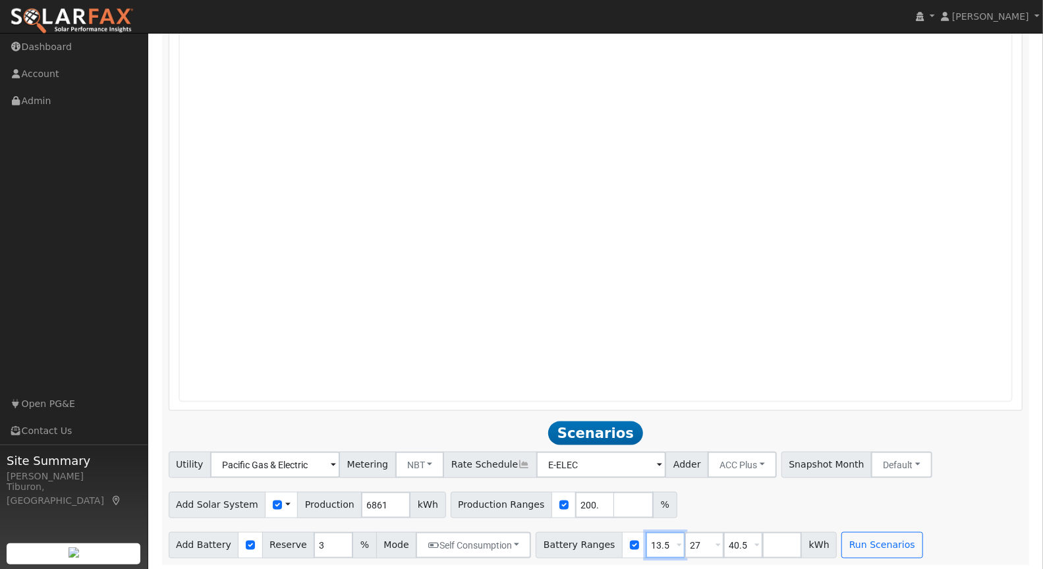
drag, startPoint x: 653, startPoint y: 541, endPoint x: 627, endPoint y: 540, distance: 25.8
click at [627, 540] on div "Battery Ranges 13.5 Overrides Reserve % Mode None None Self Consumption Peak Sa…" at bounding box center [686, 545] width 301 height 26
type input "27"
drag, startPoint x: 686, startPoint y: 542, endPoint x: 669, endPoint y: 542, distance: 17.8
click at [684, 542] on input "27" at bounding box center [704, 545] width 40 height 26
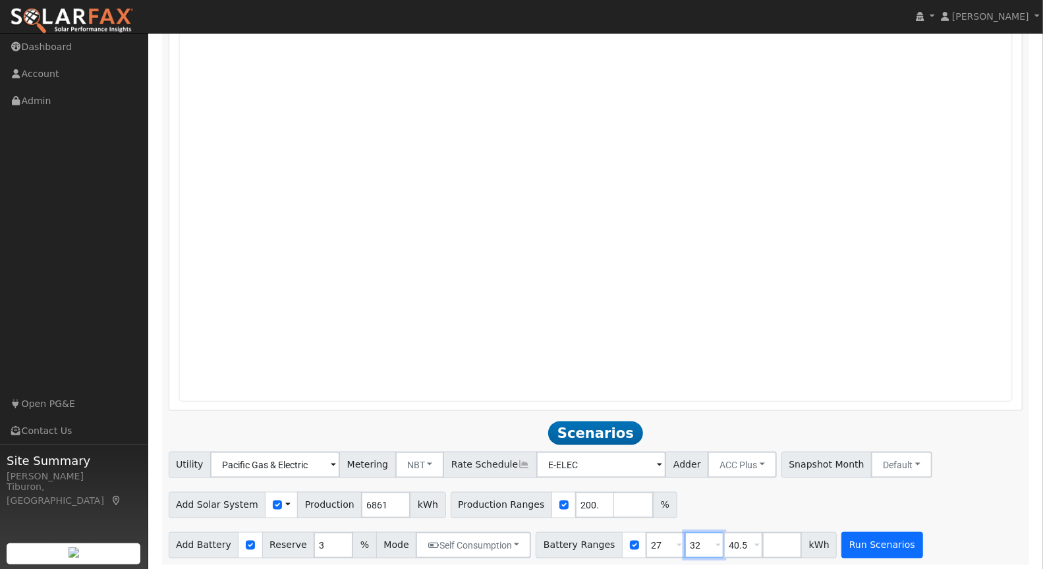
type input "32"
click at [865, 547] on button "Run Scenarios" at bounding box center [881, 545] width 81 height 26
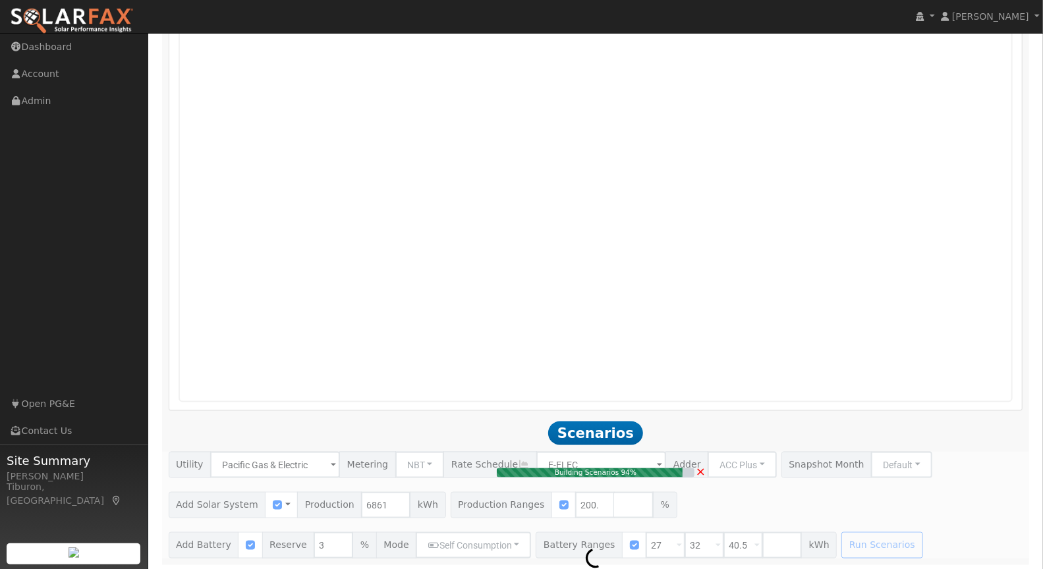
type input "9.2"
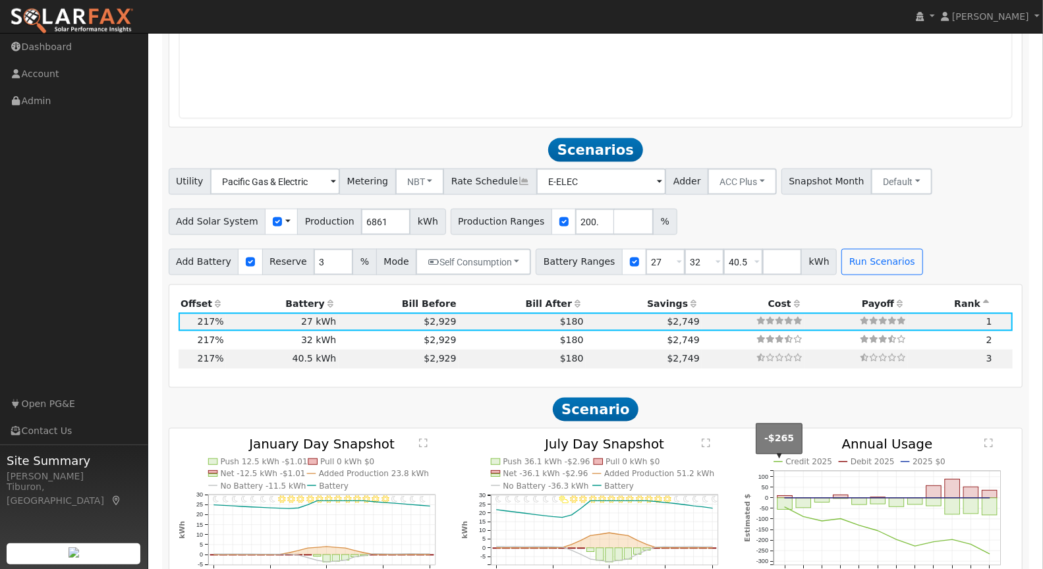
scroll to position [1352, 0]
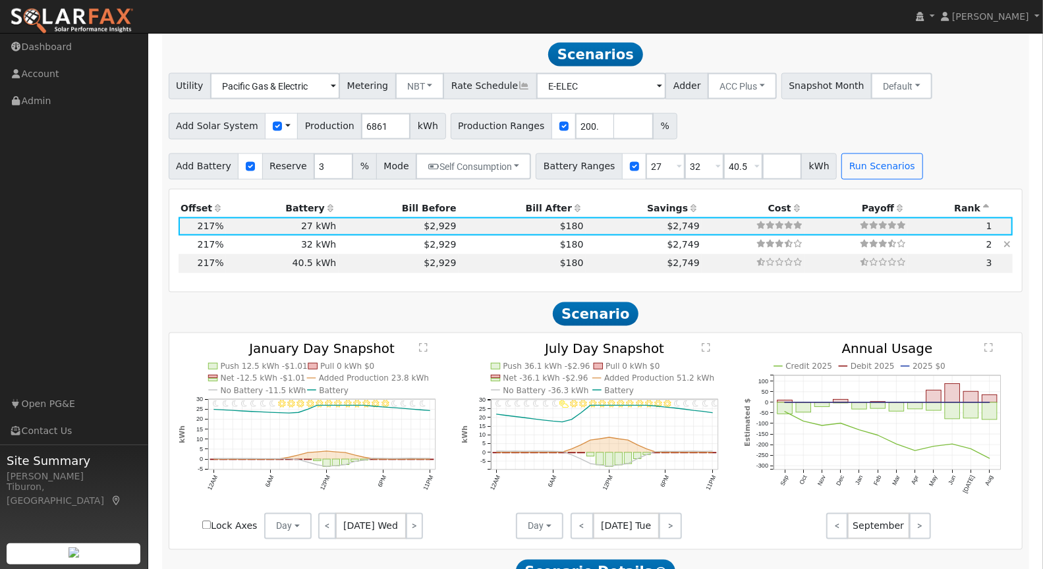
click at [476, 243] on td "$180" at bounding box center [521, 245] width 127 height 18
type input "$38,400"
type input "$21,131"
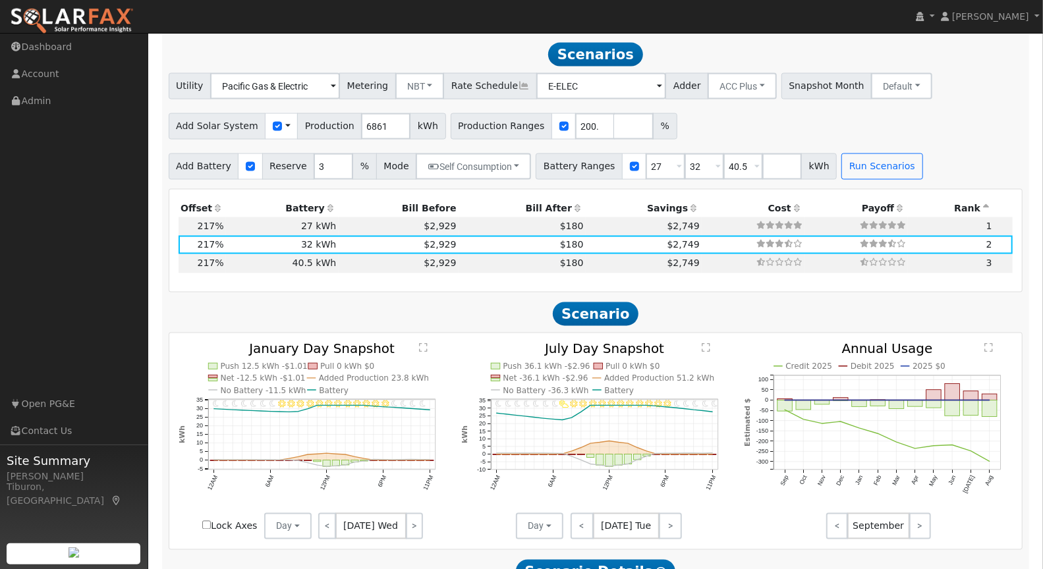
click at [206, 522] on input "Lock Axes" at bounding box center [206, 525] width 9 height 9
checkbox input "true"
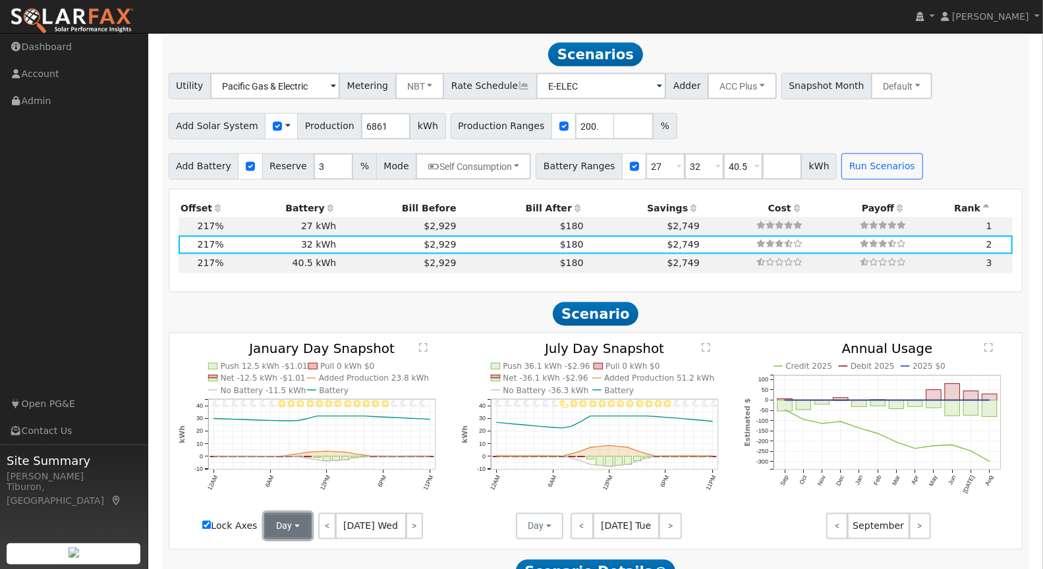
click at [271, 519] on button "Day" at bounding box center [287, 526] width 47 height 26
click at [298, 493] on link "Month Average" at bounding box center [311, 498] width 92 height 18
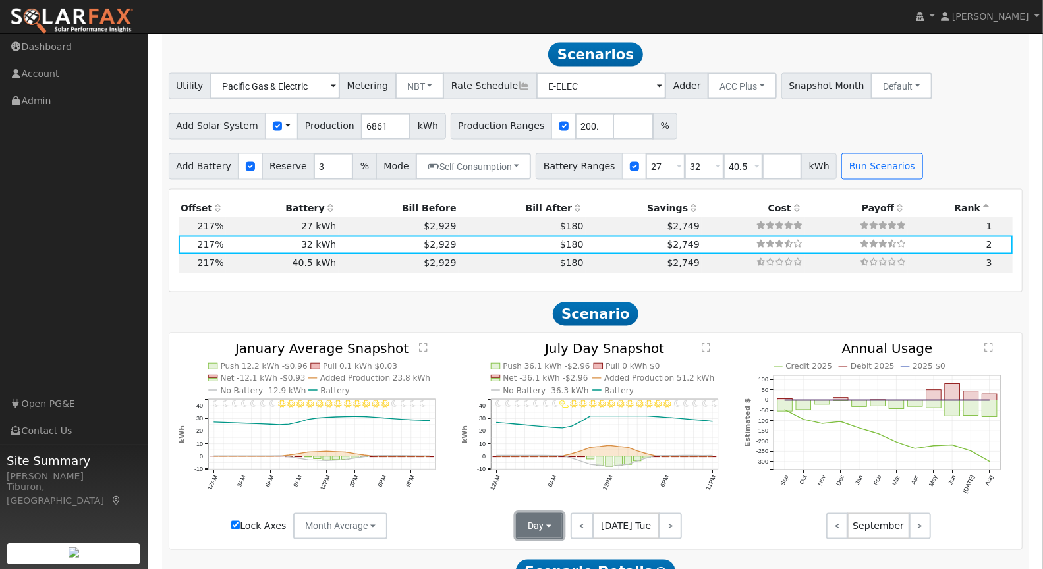
click at [546, 522] on button "Day" at bounding box center [539, 526] width 47 height 26
click at [565, 493] on link "Month Average" at bounding box center [563, 498] width 92 height 18
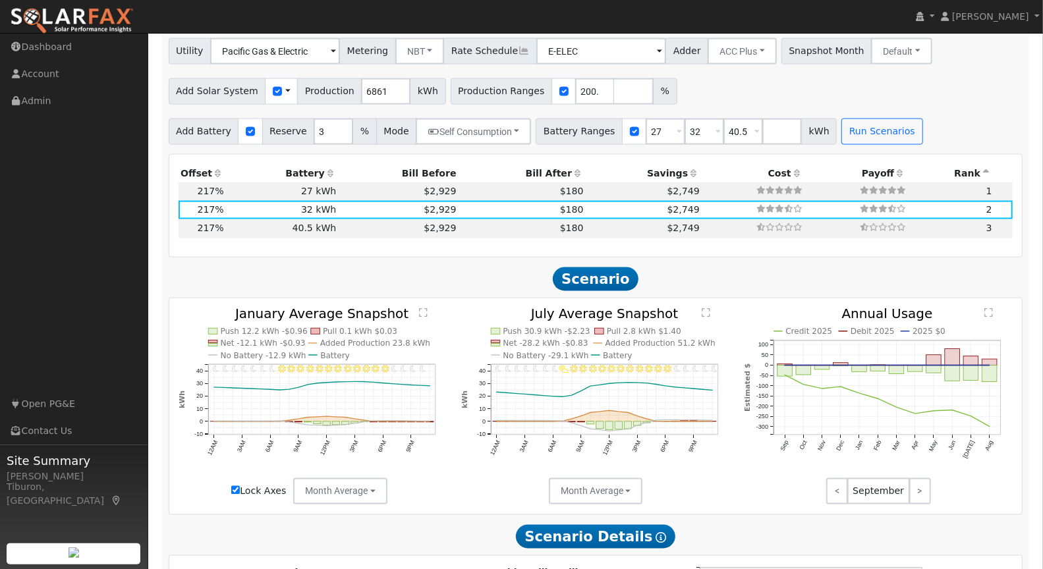
scroll to position [1388, 0]
click at [424, 308] on text "" at bounding box center [423, 313] width 9 height 10
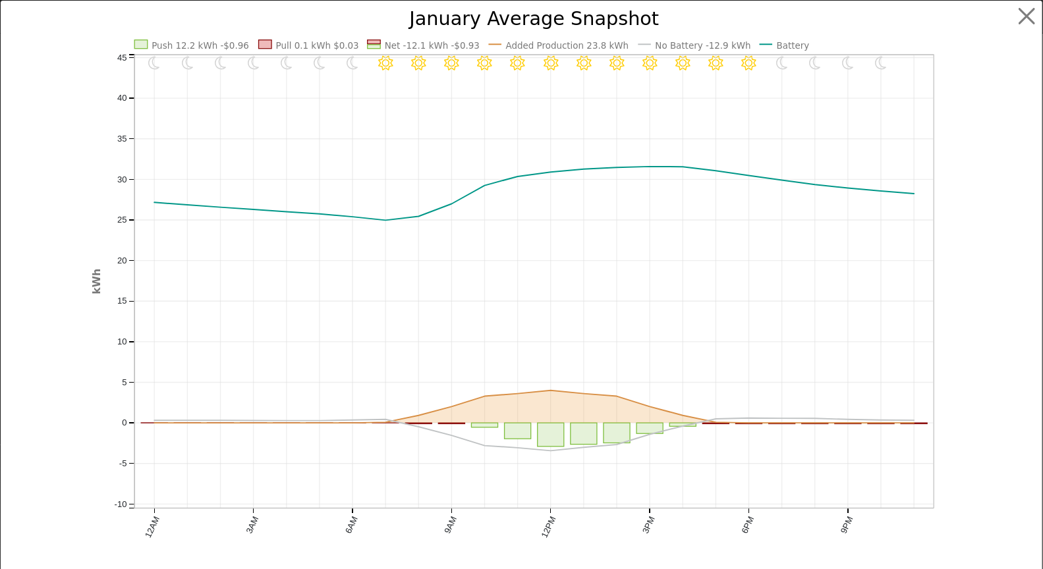
scroll to position [1393, 0]
click at [1028, 21] on button "button" at bounding box center [1038, 16] width 25 height 25
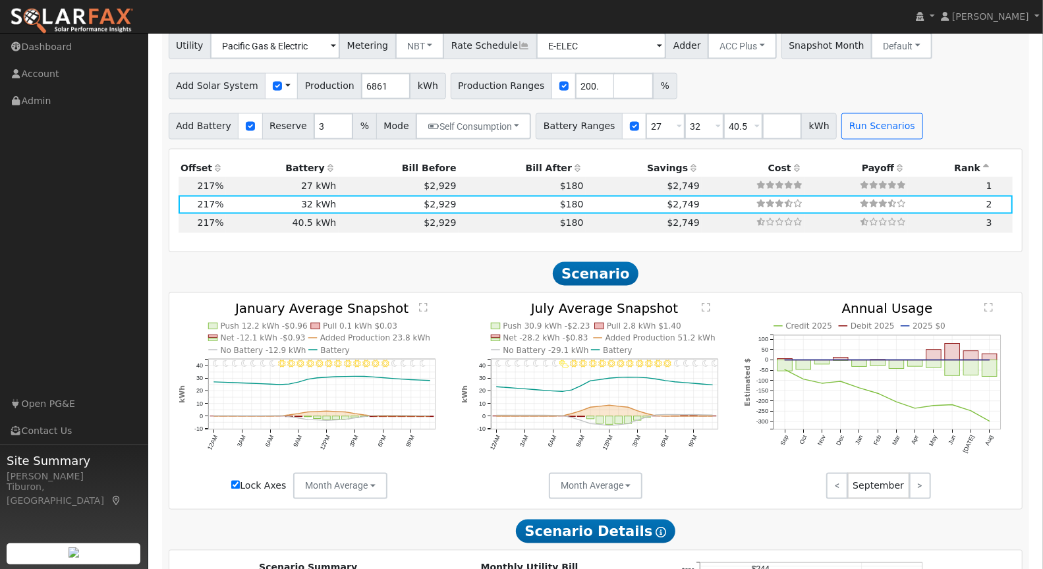
click at [707, 304] on text "" at bounding box center [706, 308] width 9 height 10
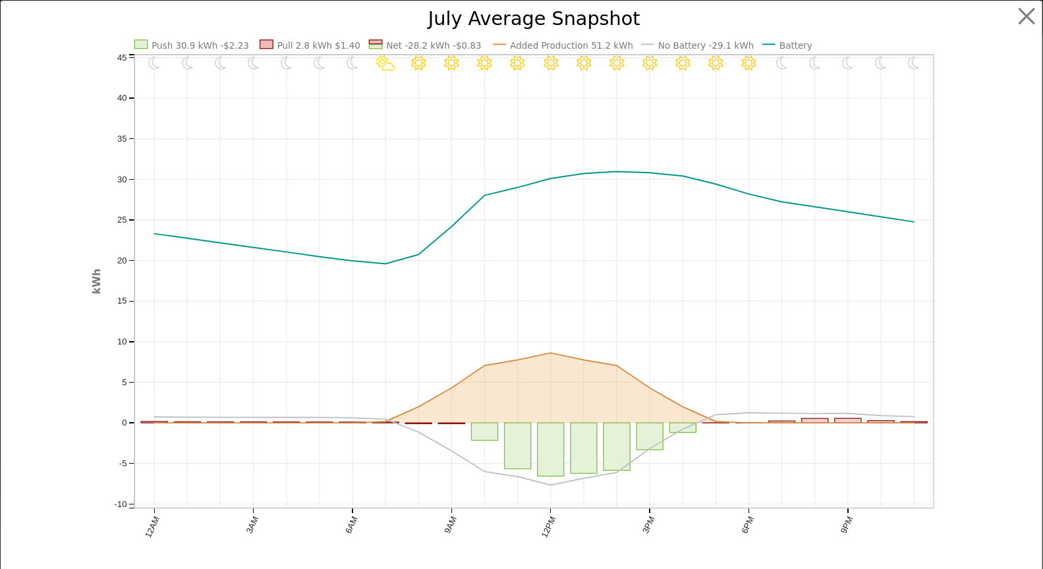
scroll to position [1397, 0]
click at [1026, 10] on button "button" at bounding box center [1038, 16] width 25 height 25
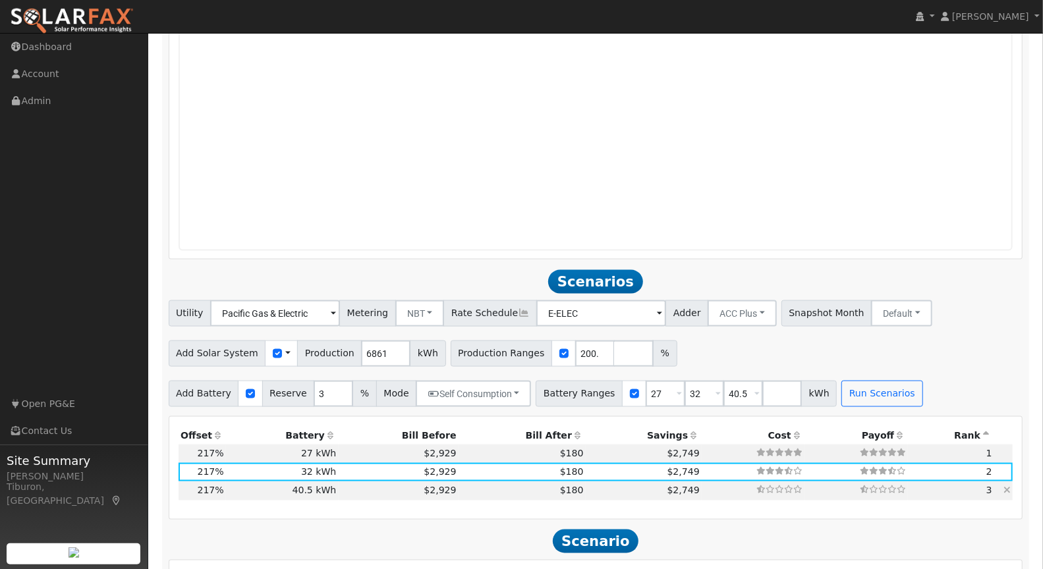
scroll to position [1163, 0]
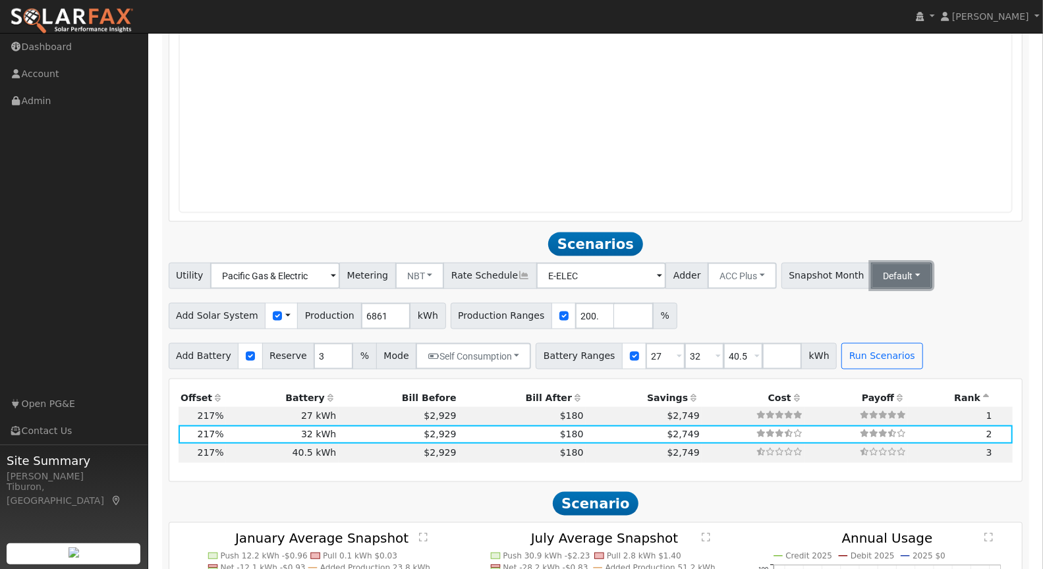
click at [872, 273] on button "Default" at bounding box center [901, 276] width 61 height 26
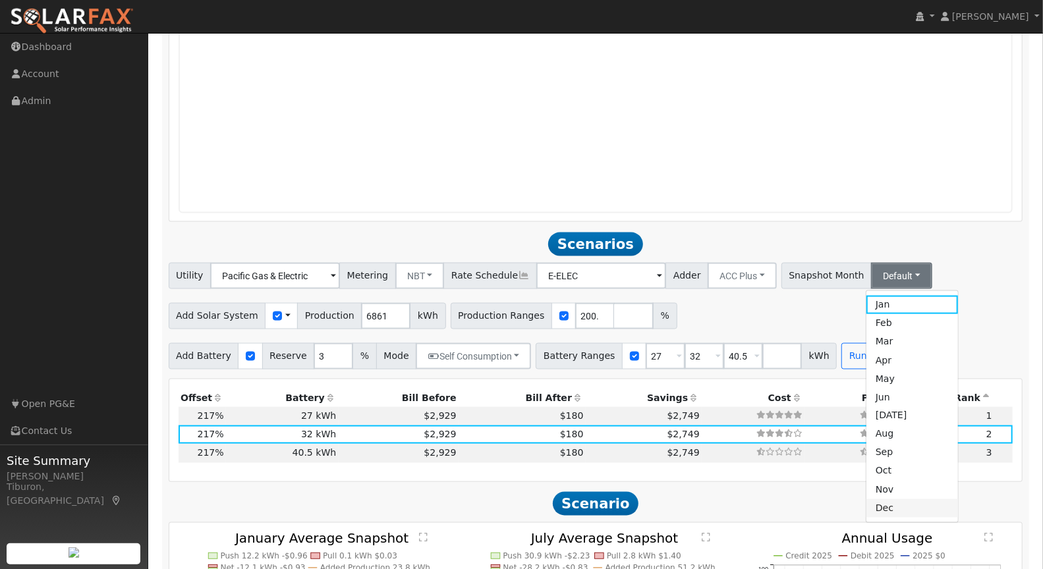
click at [876, 504] on link "Dec" at bounding box center [912, 508] width 92 height 18
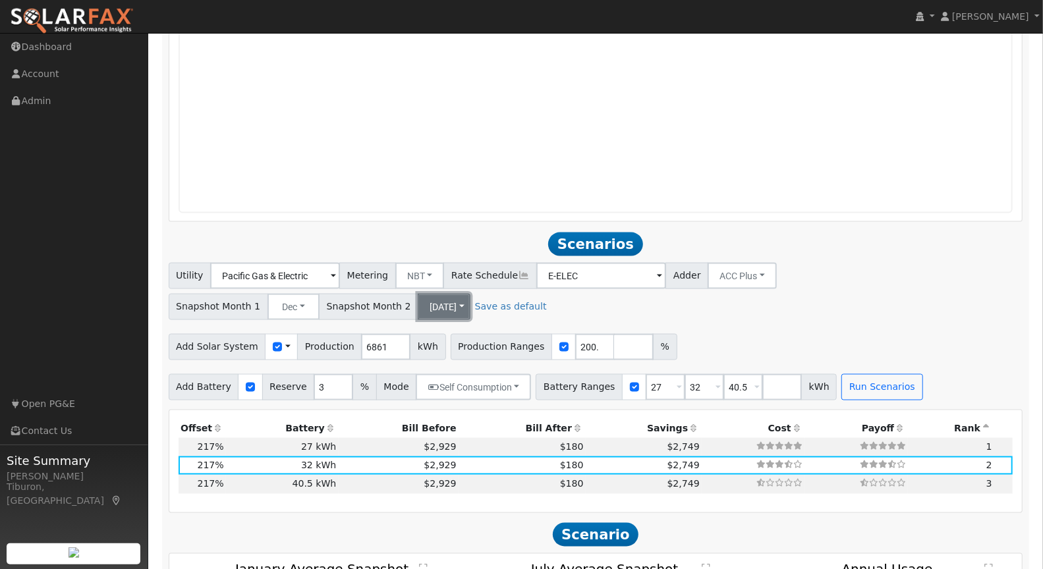
click at [418, 310] on button "[DATE]" at bounding box center [444, 307] width 53 height 26
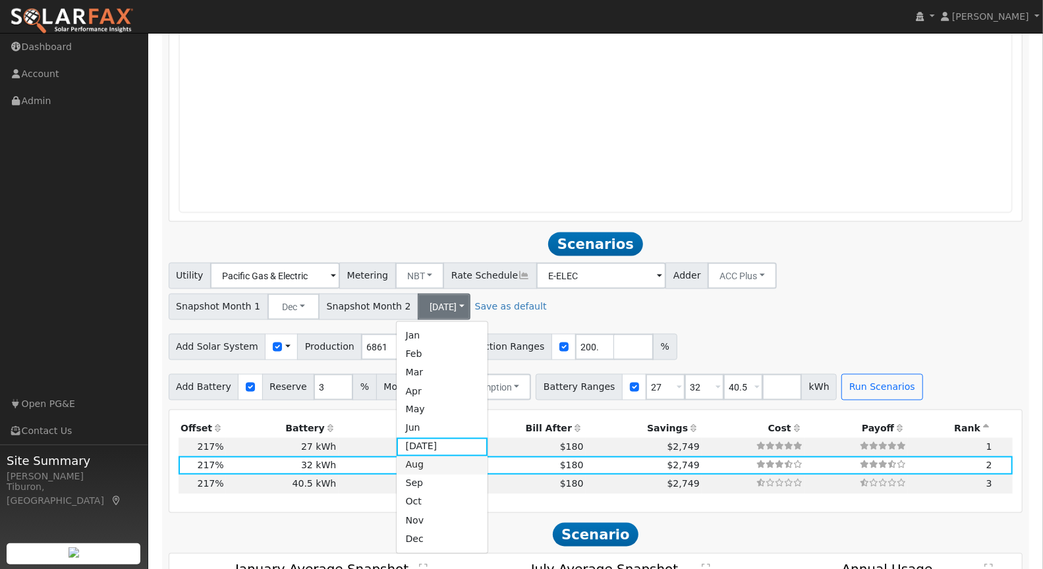
click at [426, 464] on link "Aug" at bounding box center [443, 466] width 92 height 18
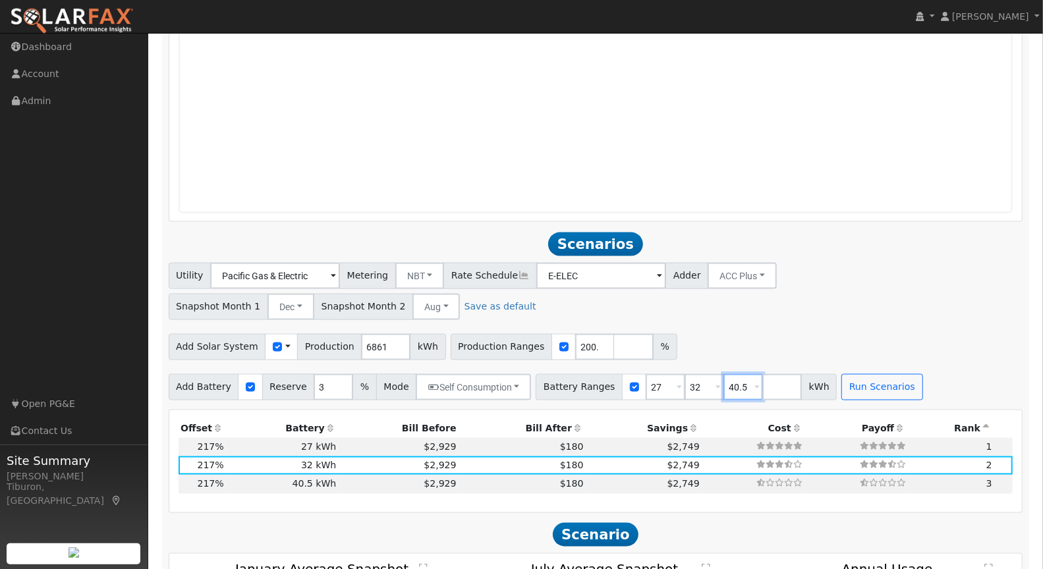
drag, startPoint x: 732, startPoint y: 387, endPoint x: 667, endPoint y: 381, distance: 65.5
click at [661, 385] on div "Battery Ranges 27 Overrides Reserve % Mode None None Self Consumption Peak Savi…" at bounding box center [686, 387] width 301 height 26
click at [823, 374] on button "Run Scenarios" at bounding box center [842, 387] width 81 height 26
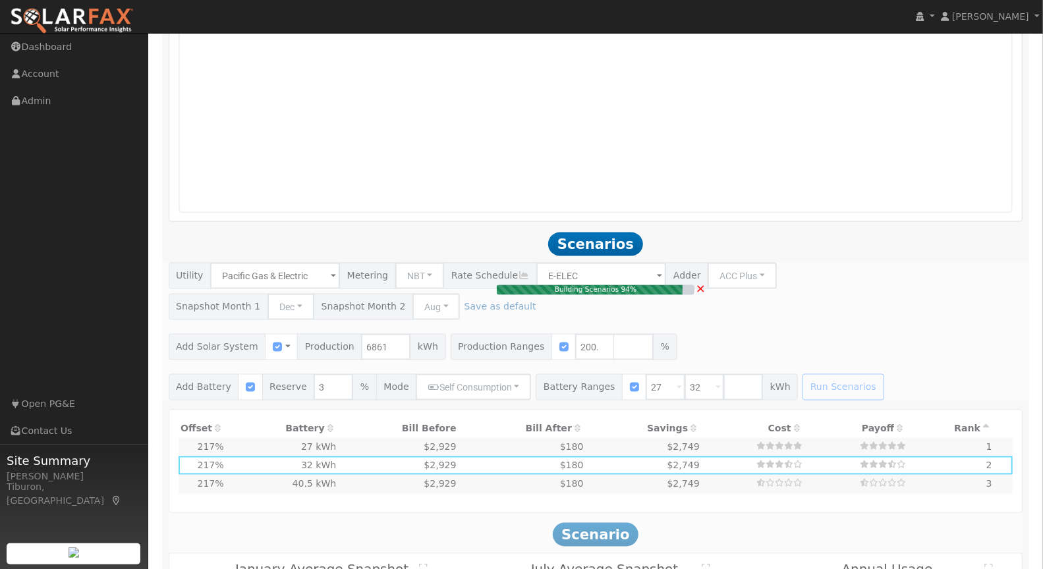
type input "$32,400"
type input "$19,331"
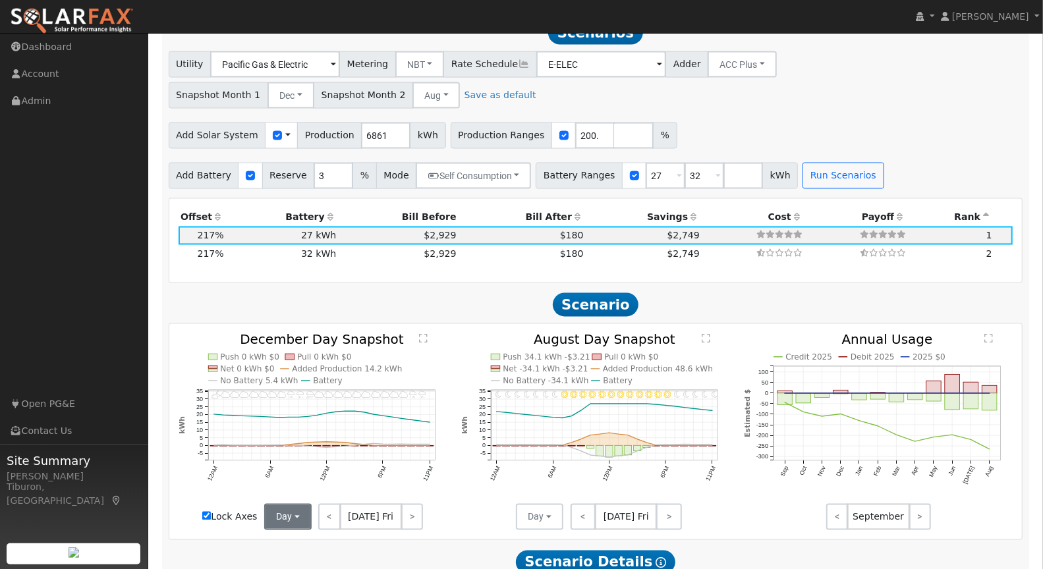
scroll to position [1383, 0]
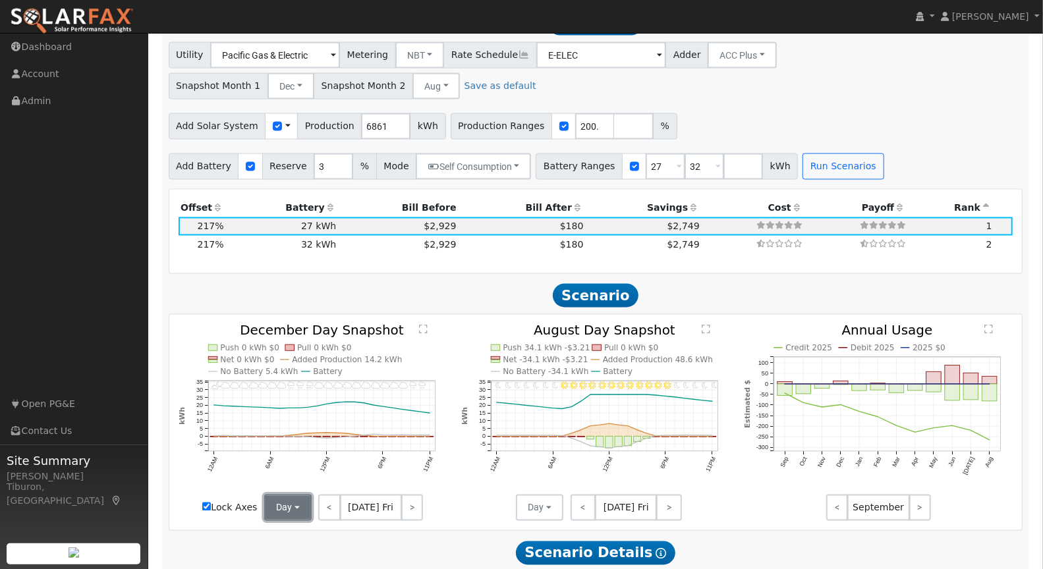
click at [289, 499] on button "Day" at bounding box center [287, 508] width 47 height 26
click at [314, 557] on link "Month Average" at bounding box center [311, 556] width 92 height 18
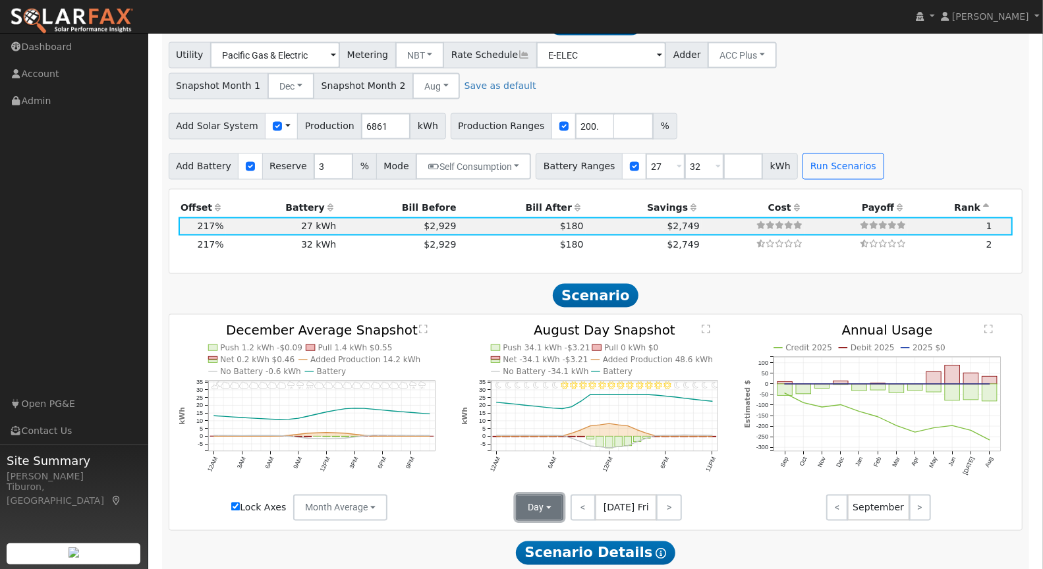
click at [531, 500] on button "Day" at bounding box center [539, 508] width 47 height 26
click at [546, 552] on link "Month Average" at bounding box center [563, 556] width 92 height 18
click at [424, 325] on text "" at bounding box center [423, 330] width 9 height 10
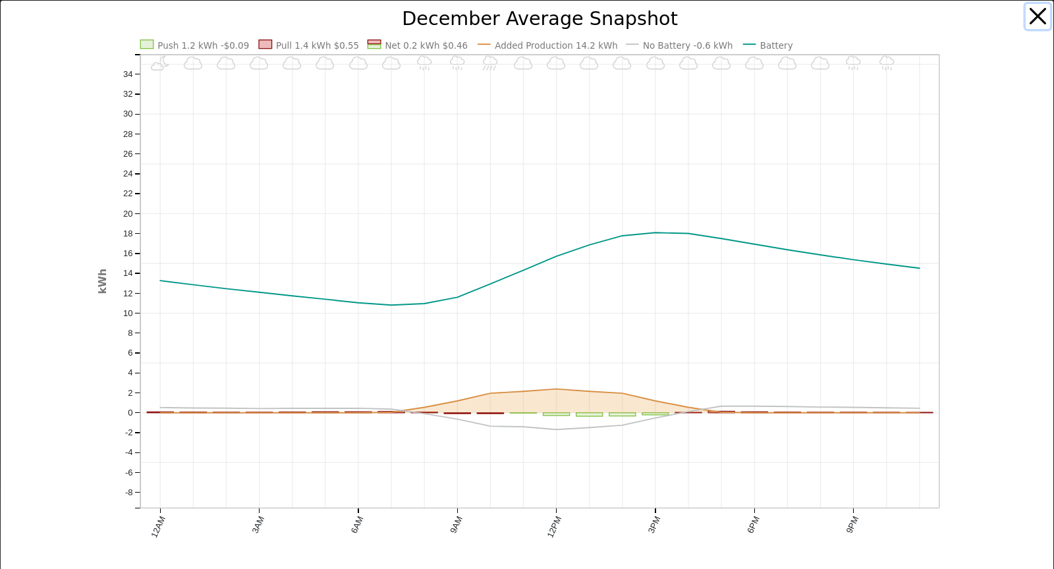
click at [1028, 17] on button "button" at bounding box center [1038, 16] width 25 height 25
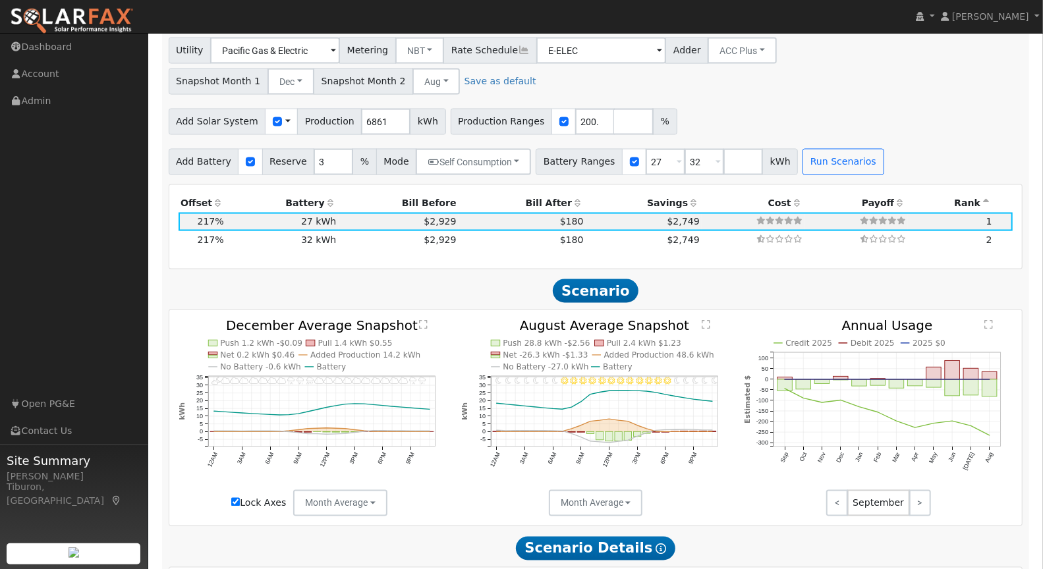
click at [704, 327] on text "" at bounding box center [706, 325] width 9 height 10
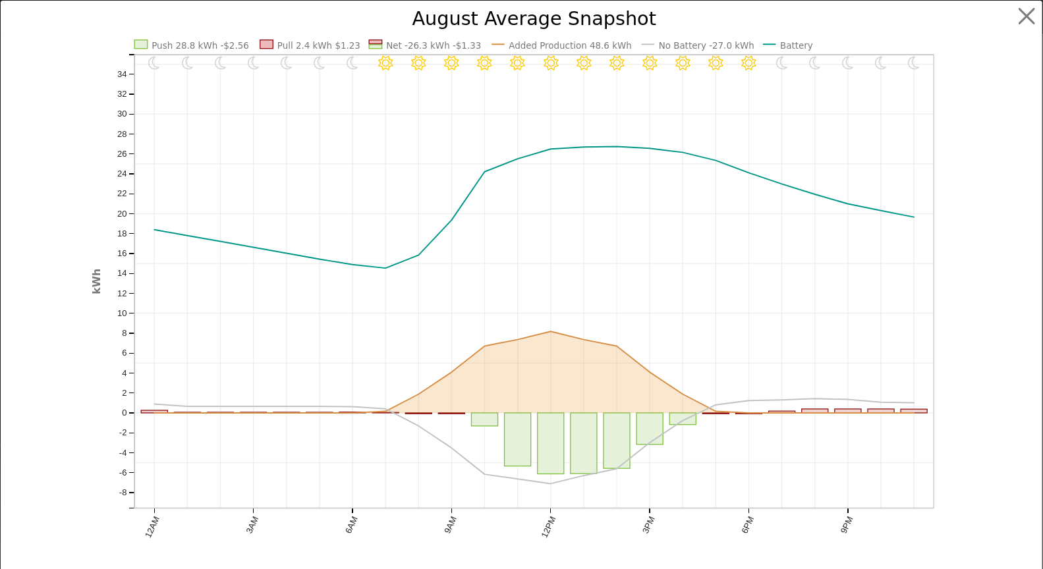
scroll to position [1392, 0]
click at [1026, 19] on button "button" at bounding box center [1038, 16] width 25 height 25
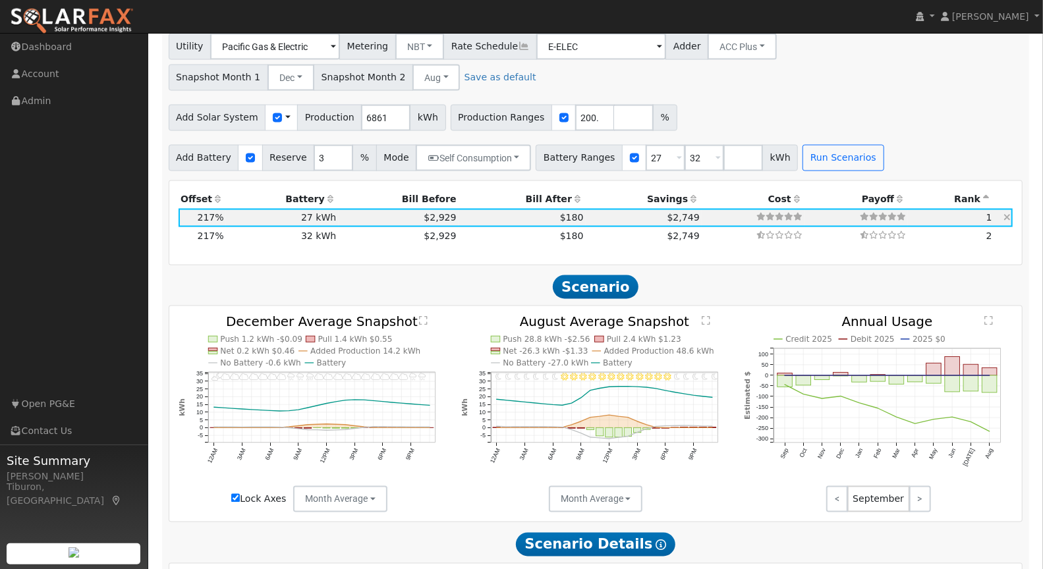
click at [605, 218] on td "$2,749" at bounding box center [644, 218] width 116 height 18
click at [421, 318] on text "" at bounding box center [423, 321] width 9 height 10
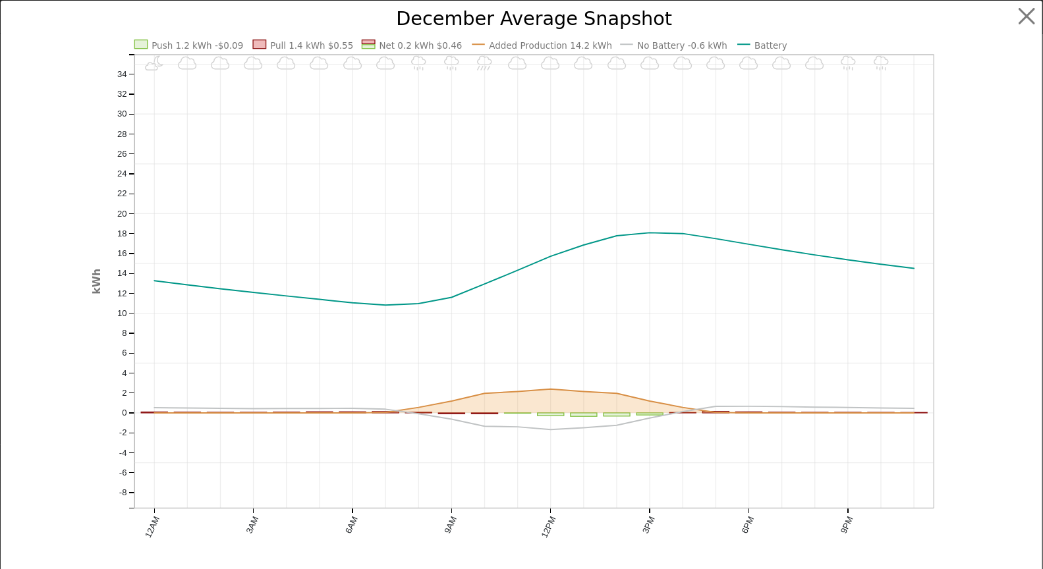
scroll to position [1397, 0]
click at [1031, 16] on button "button" at bounding box center [1038, 16] width 25 height 25
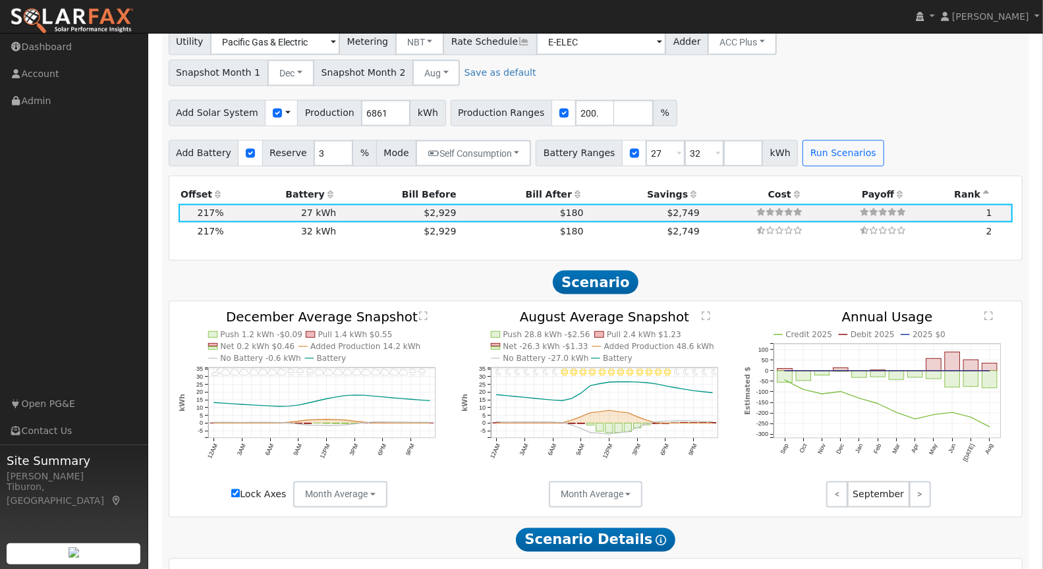
click at [706, 314] on text "" at bounding box center [706, 317] width 9 height 10
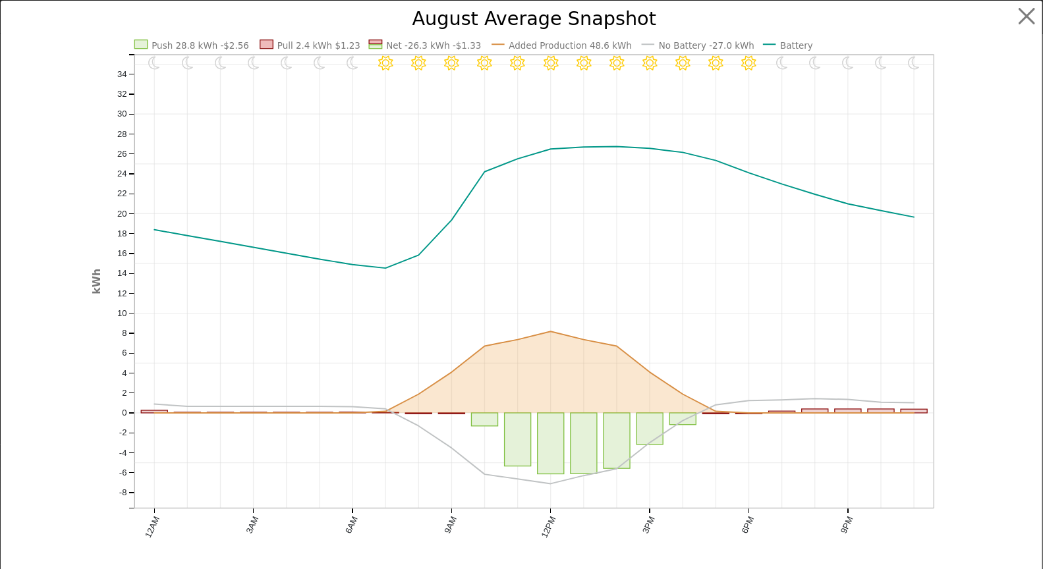
scroll to position [1401, 0]
click at [1028, 13] on button "button" at bounding box center [1038, 16] width 25 height 25
